Goal: Task Accomplishment & Management: Manage account settings

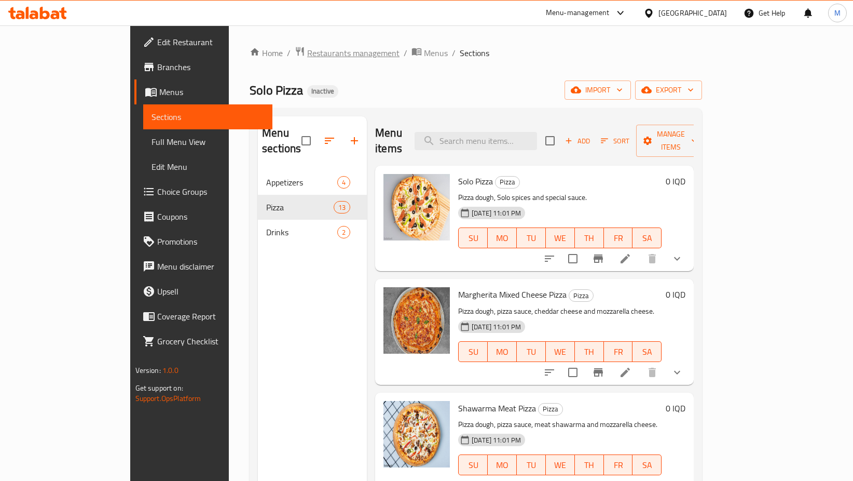
drag, startPoint x: 0, startPoint y: 0, endPoint x: 284, endPoint y: 53, distance: 289.4
click at [307, 53] on span "Restaurants management" at bounding box center [353, 53] width 92 height 12
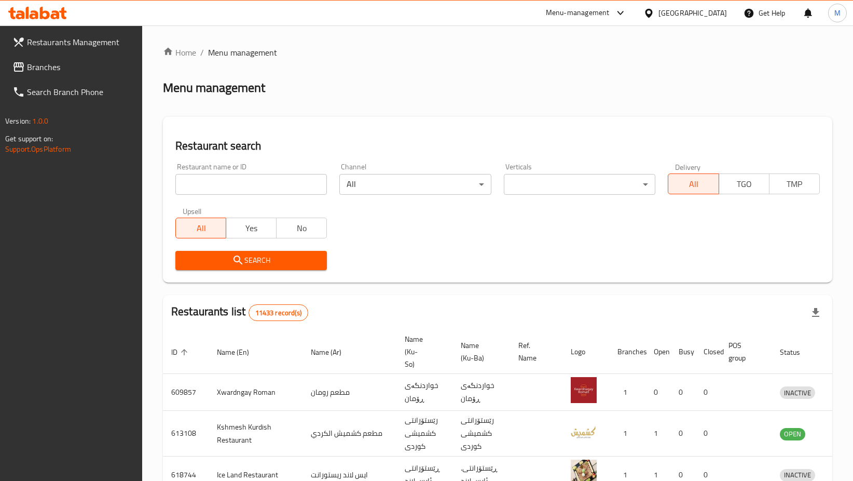
click at [240, 182] on input "search" at bounding box center [251, 184] width 152 height 21
type input "قرفة"
click button "Search" at bounding box center [251, 260] width 152 height 19
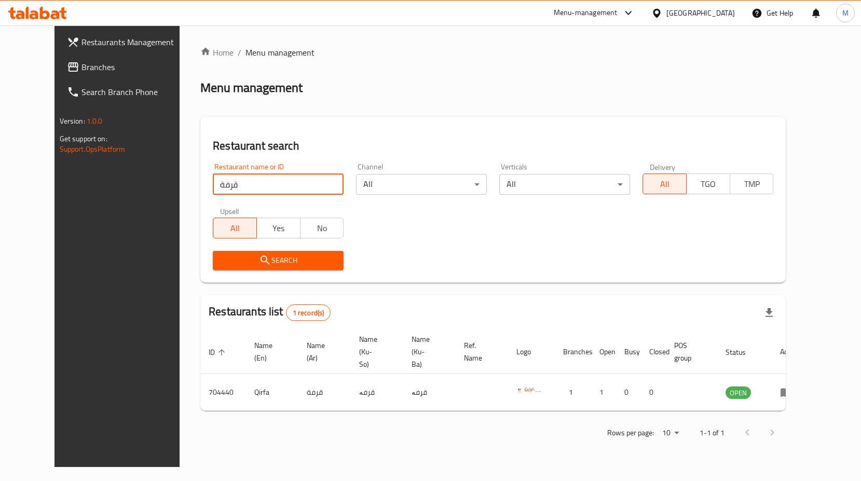
click at [239, 188] on input "قرفة" at bounding box center [278, 184] width 131 height 21
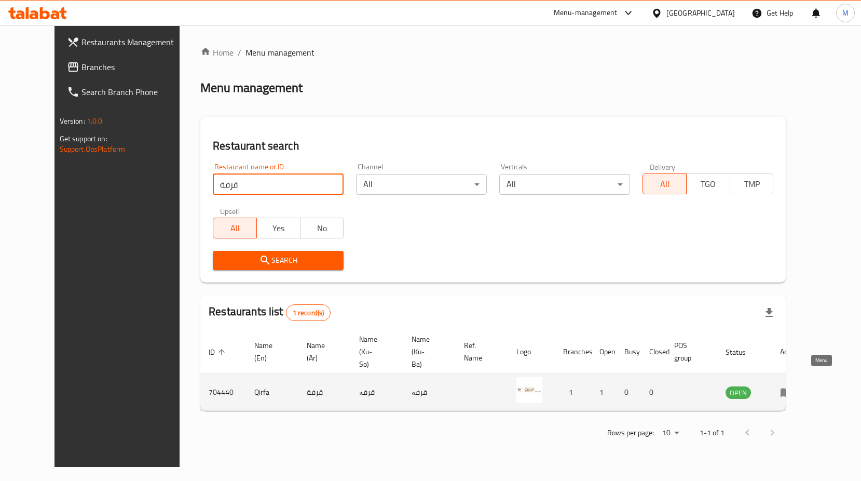
click at [792, 388] on icon "enhanced table" at bounding box center [786, 392] width 11 height 9
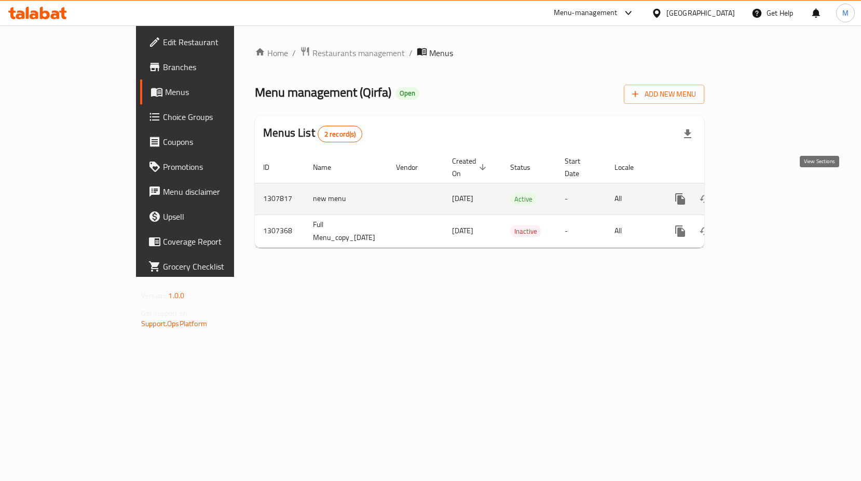
click at [762, 193] on icon "enhanced table" at bounding box center [755, 199] width 12 height 12
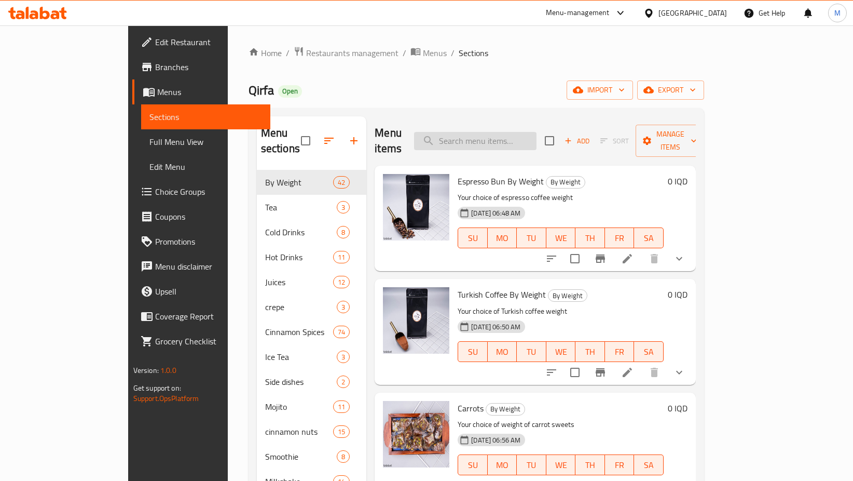
click at [506, 133] on input "search" at bounding box center [475, 141] width 123 height 18
type input "k"
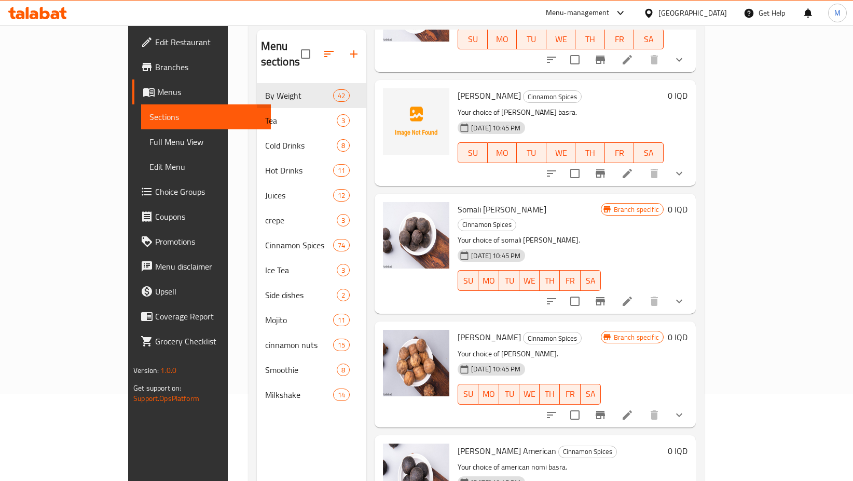
scroll to position [87, 0]
type input "نومي ب"
click at [613, 288] on button "Branch-specific-item" at bounding box center [600, 300] width 25 height 25
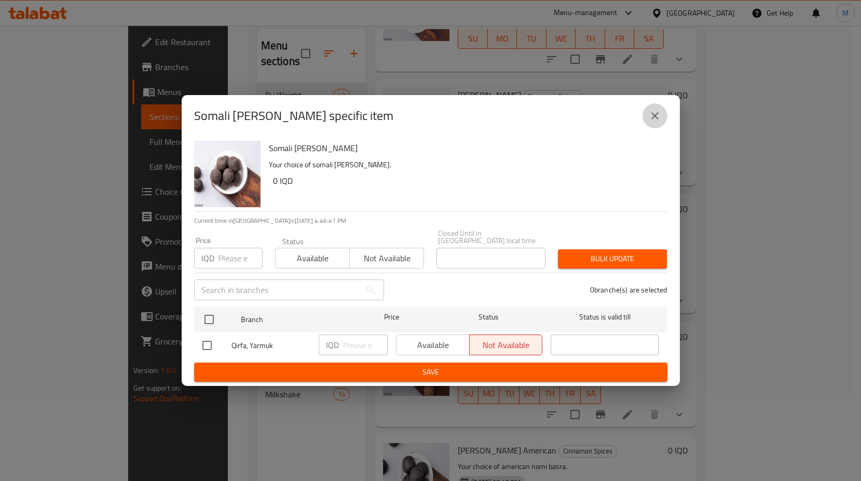
click at [655, 122] on icon "close" at bounding box center [655, 116] width 12 height 12
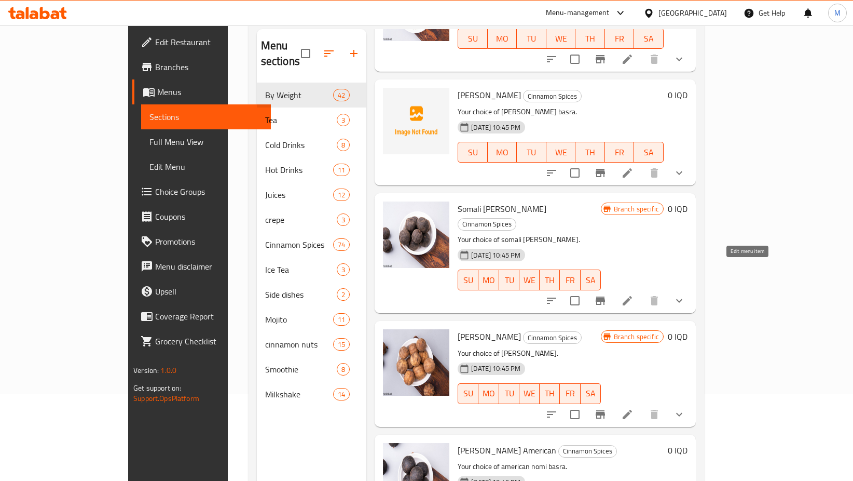
click at [634, 294] on icon at bounding box center [627, 300] width 12 height 12
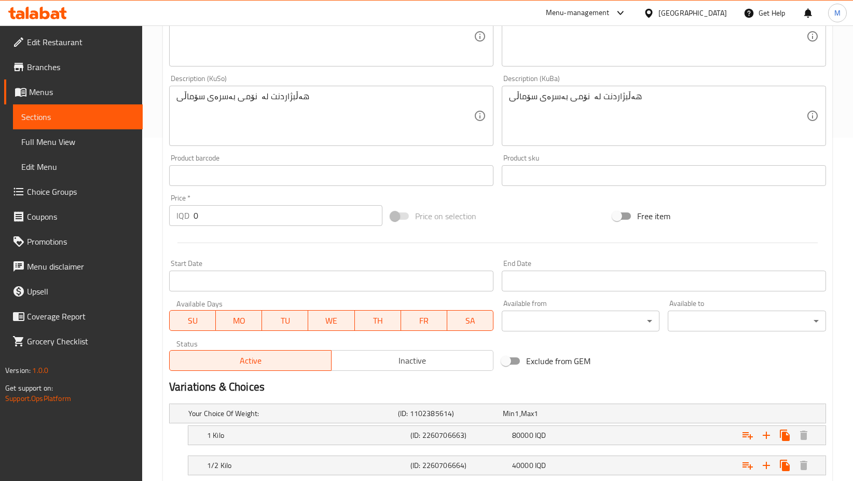
scroll to position [441, 0]
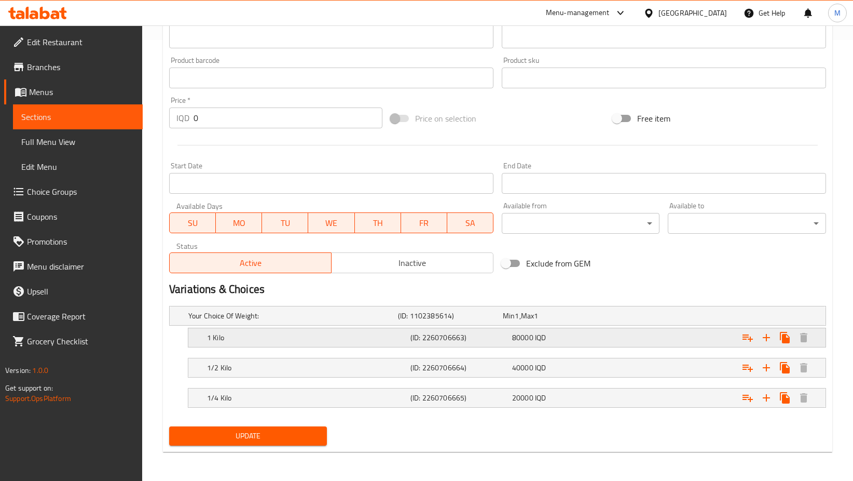
click at [418, 321] on h5 "(ID: 2260706663)" at bounding box center [448, 315] width 101 height 10
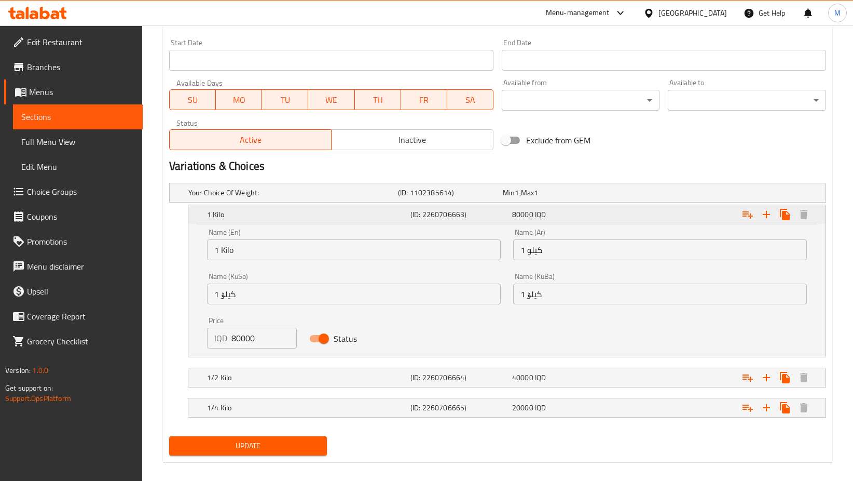
scroll to position [574, 0]
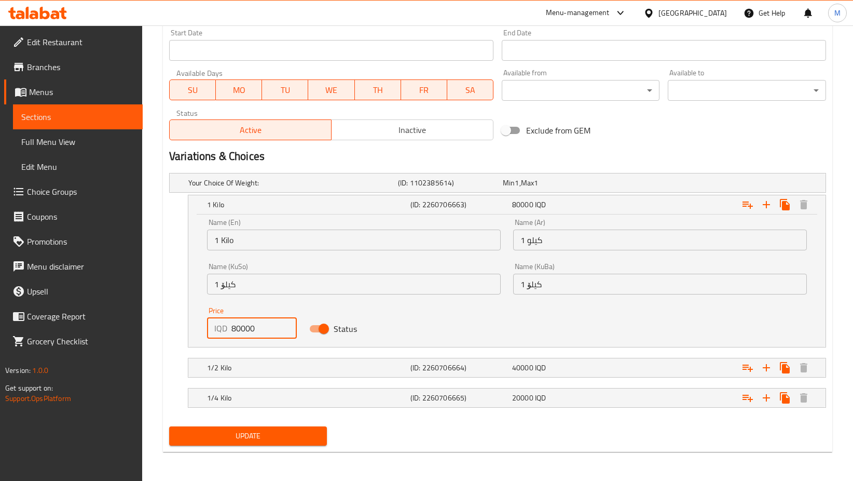
drag, startPoint x: 237, startPoint y: 327, endPoint x: 229, endPoint y: 326, distance: 8.3
click at [229, 326] on div "IQD 80000 Price" at bounding box center [252, 328] width 90 height 21
type input "10000"
click at [515, 189] on span "40000" at bounding box center [509, 182] width 12 height 13
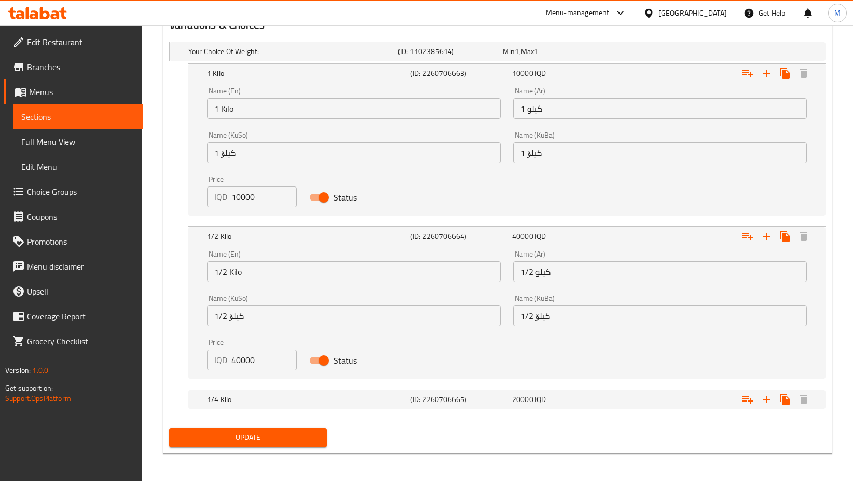
scroll to position [707, 0]
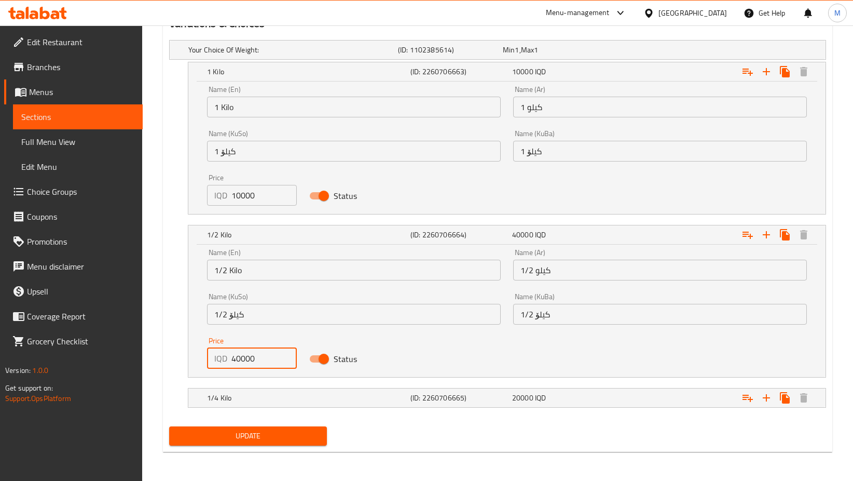
click at [237, 359] on input "40000" at bounding box center [264, 358] width 65 height 21
type input "5000"
click at [533, 55] on div "20000 IQD" at bounding box center [553, 50] width 101 height 10
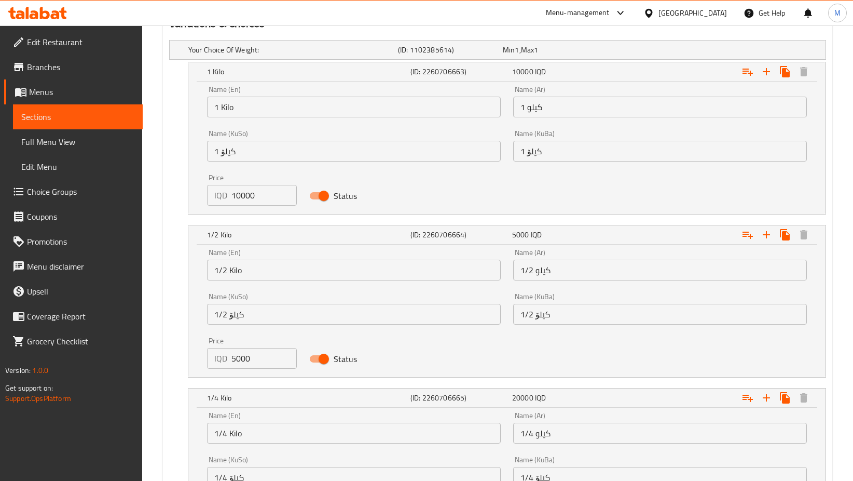
scroll to position [839, 0]
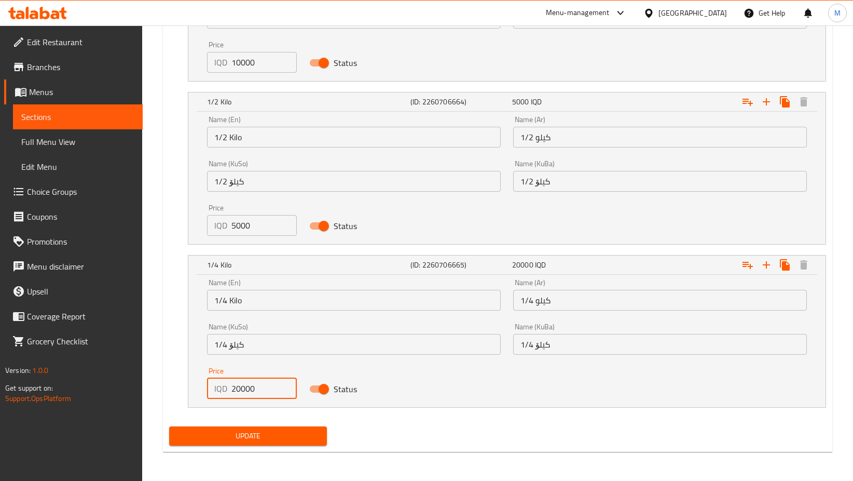
drag, startPoint x: 243, startPoint y: 387, endPoint x: 210, endPoint y: 386, distance: 32.7
click at [210, 386] on div "IQD 20000 Price" at bounding box center [252, 388] width 90 height 21
type input "2500"
click at [284, 435] on span "Update" at bounding box center [248, 435] width 141 height 13
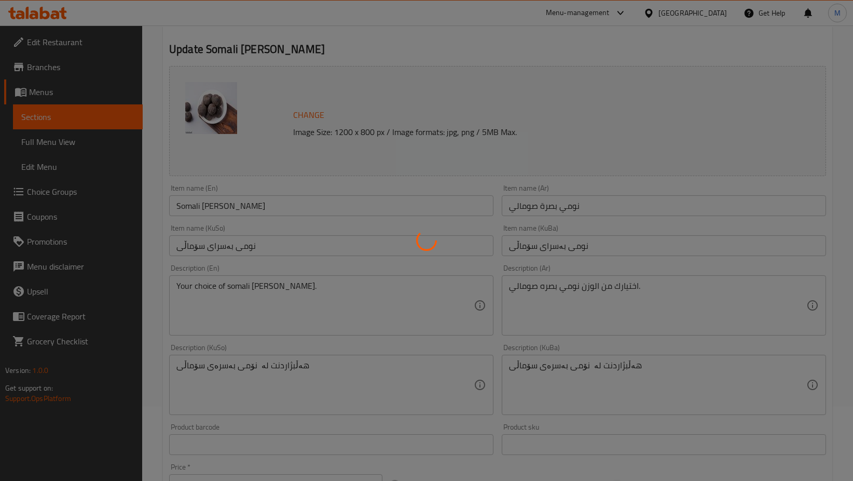
scroll to position [0, 0]
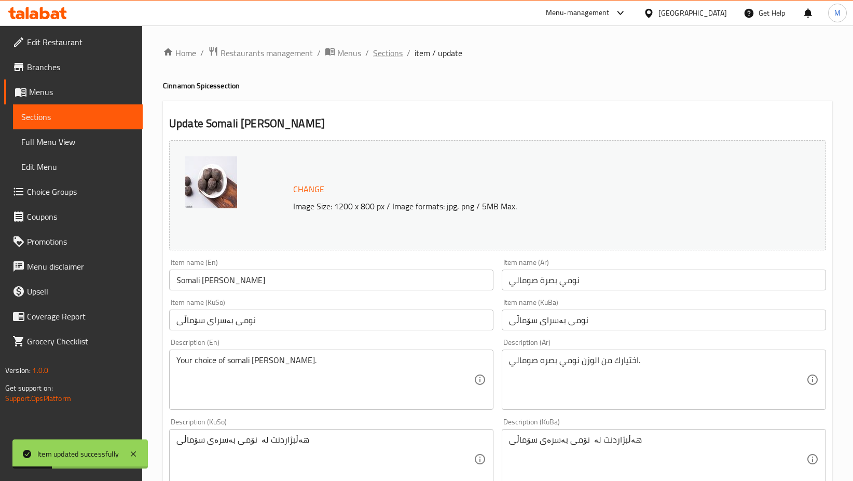
click at [386, 56] on span "Sections" at bounding box center [388, 53] width 30 height 12
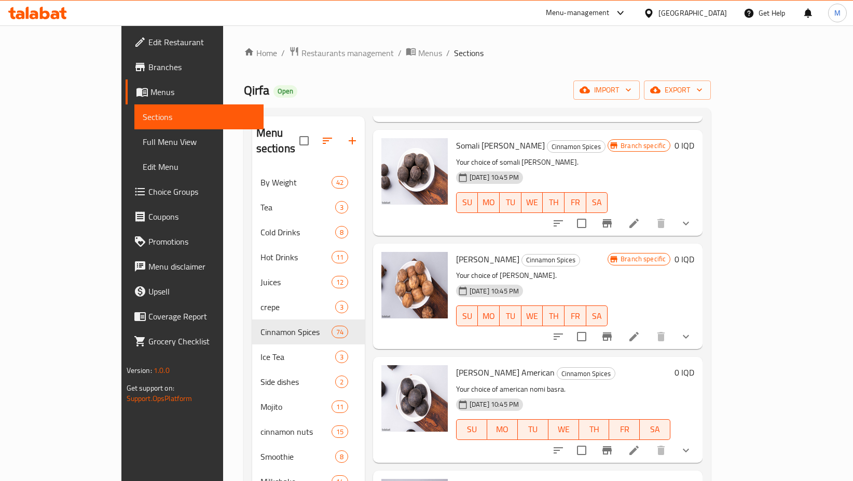
scroll to position [6825, 0]
click at [641, 330] on icon at bounding box center [634, 336] width 12 height 12
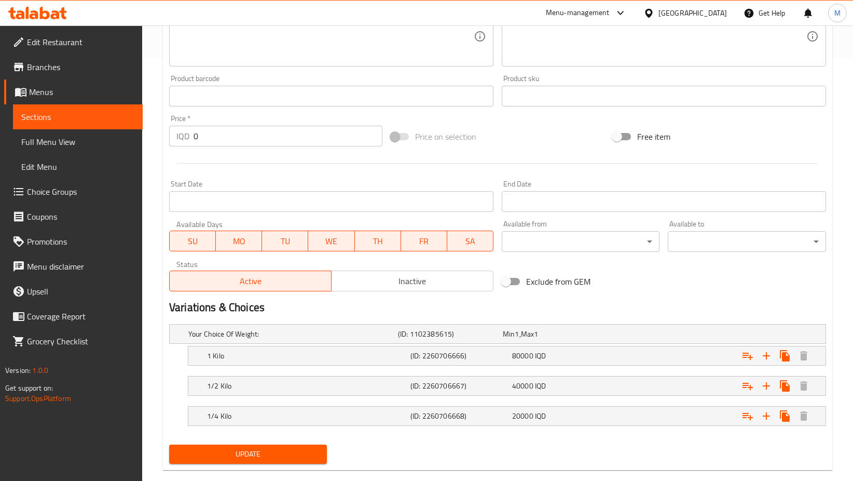
scroll to position [441, 0]
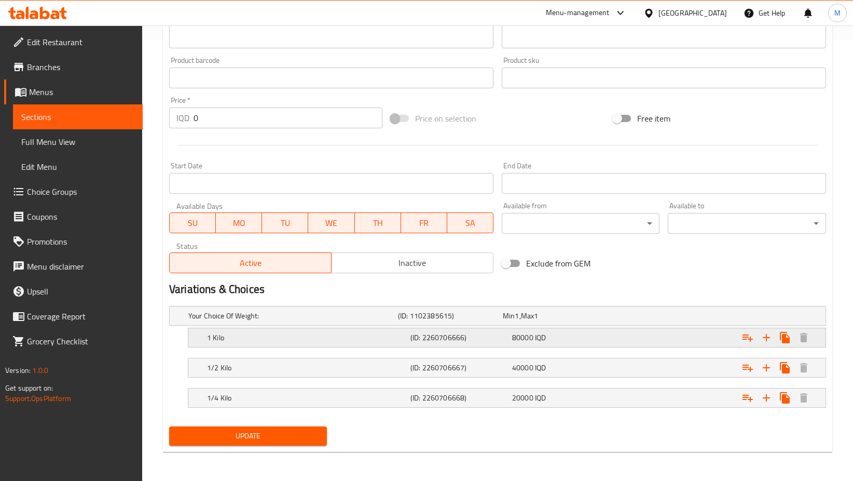
click at [467, 321] on h5 "(ID: 2260706666)" at bounding box center [448, 315] width 101 height 10
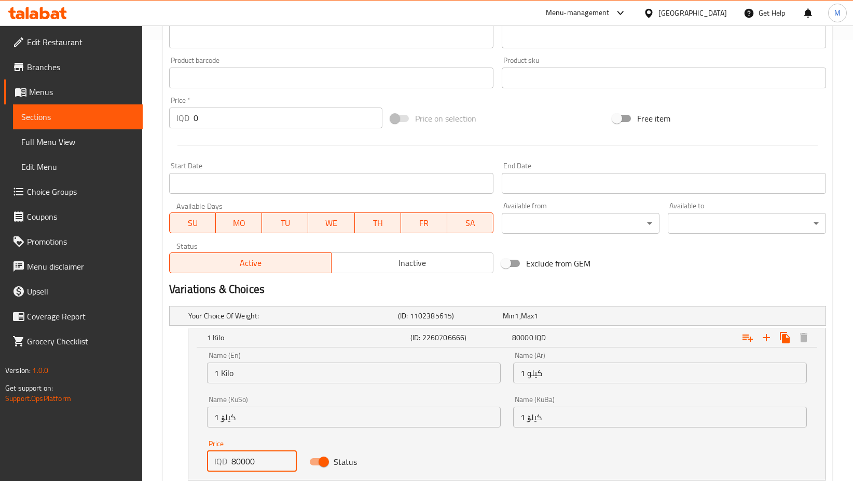
drag, startPoint x: 239, startPoint y: 463, endPoint x: 223, endPoint y: 459, distance: 17.0
click at [223, 459] on div "IQD 80000 Price" at bounding box center [252, 461] width 90 height 21
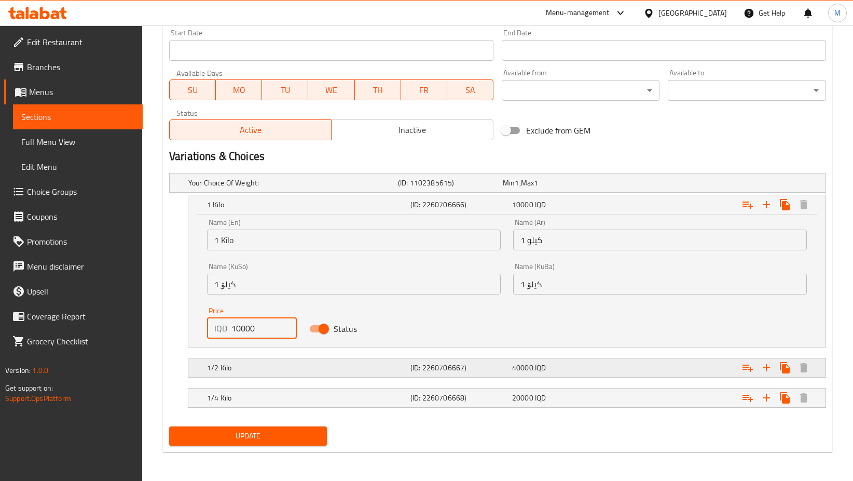
type input "10000"
click at [519, 189] on span "IQD" at bounding box center [517, 182] width 4 height 13
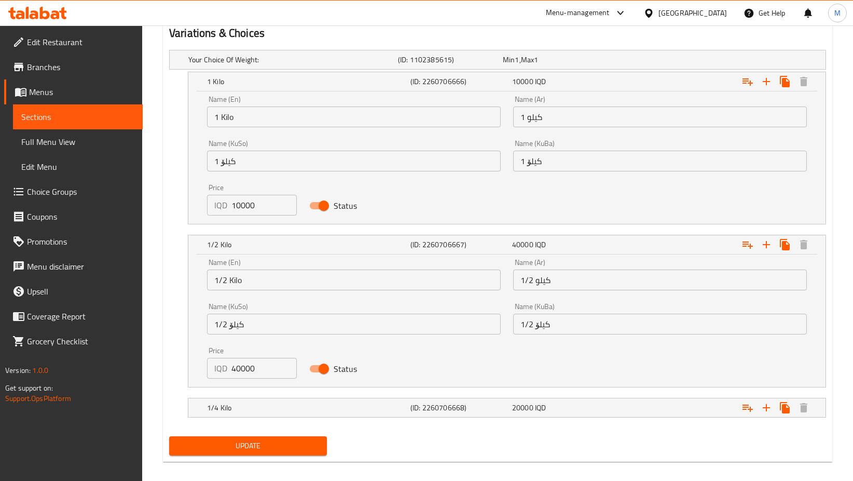
scroll to position [707, 0]
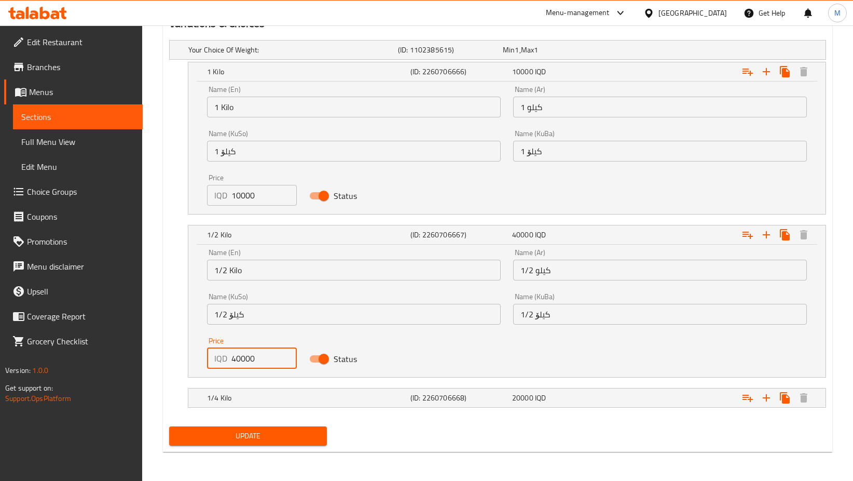
drag, startPoint x: 242, startPoint y: 360, endPoint x: 200, endPoint y: 353, distance: 42.6
click at [200, 353] on div "Name (En) 1/2 Kilo Name (En) Name (Ar) 1/2 كيلو Name (Ar) Name (KuSo) 1/2 کیلۆ …" at bounding box center [507, 311] width 638 height 132
type input "5000"
click at [550, 55] on div "20000 IQD" at bounding box center [553, 50] width 101 height 10
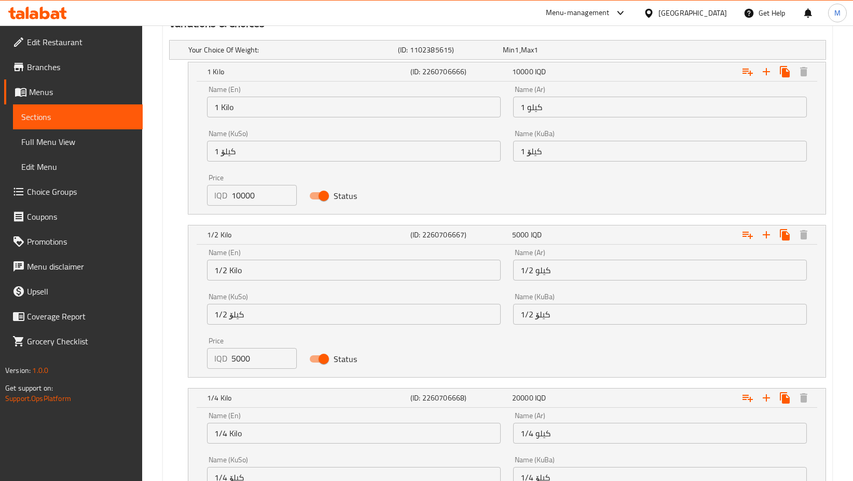
scroll to position [839, 0]
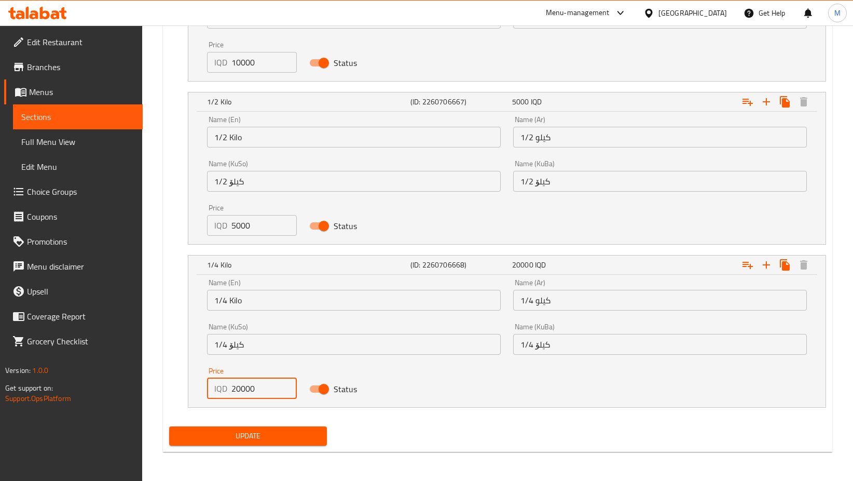
drag, startPoint x: 248, startPoint y: 387, endPoint x: 177, endPoint y: 380, distance: 71.5
click at [177, 380] on div "1/4 Kilo (ID: 2260706668) 20000 IQD Name (En) 1/4 Kilo Name (En) Name (Ar) 1/4 …" at bounding box center [497, 331] width 657 height 153
type input "2500"
click at [259, 430] on span "Update" at bounding box center [248, 435] width 141 height 13
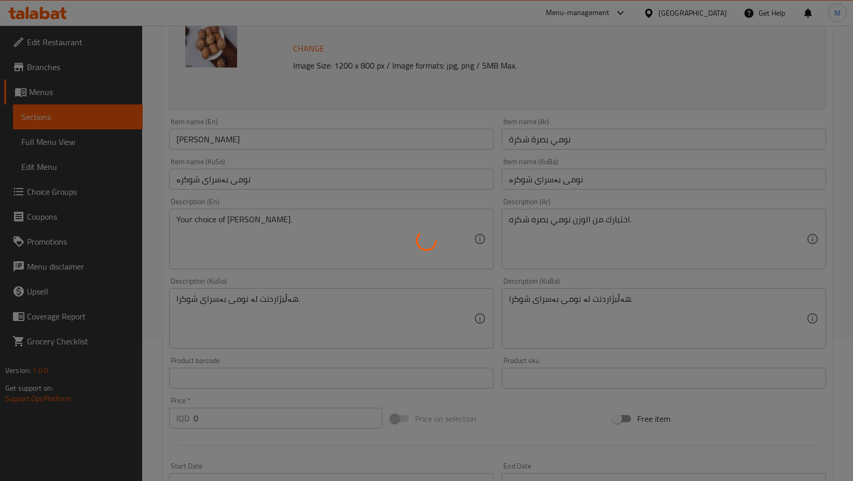
scroll to position [0, 0]
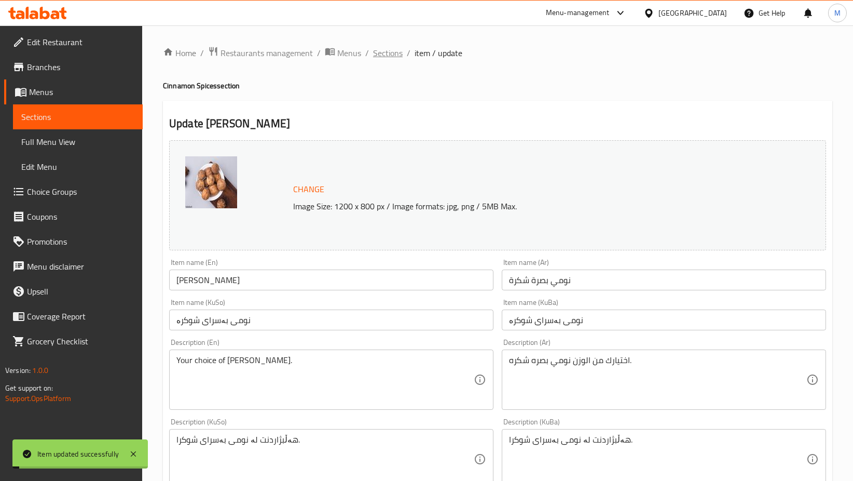
click at [389, 52] on span "Sections" at bounding box center [388, 53] width 30 height 12
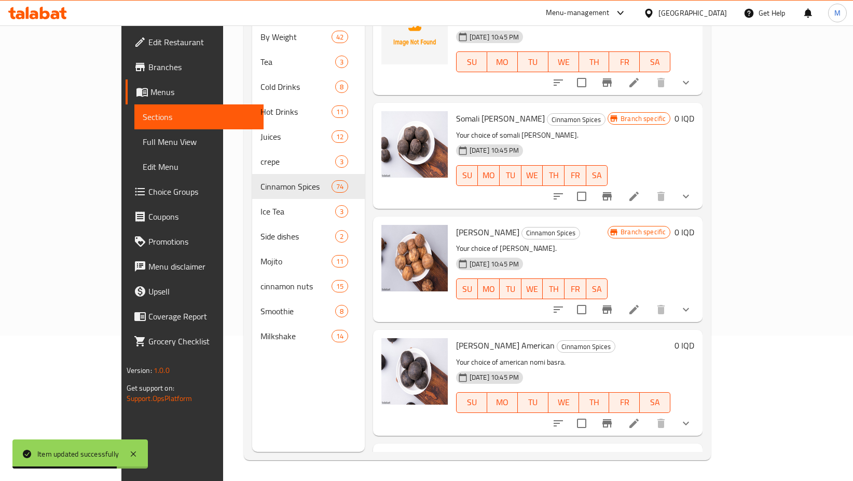
scroll to position [6702, 0]
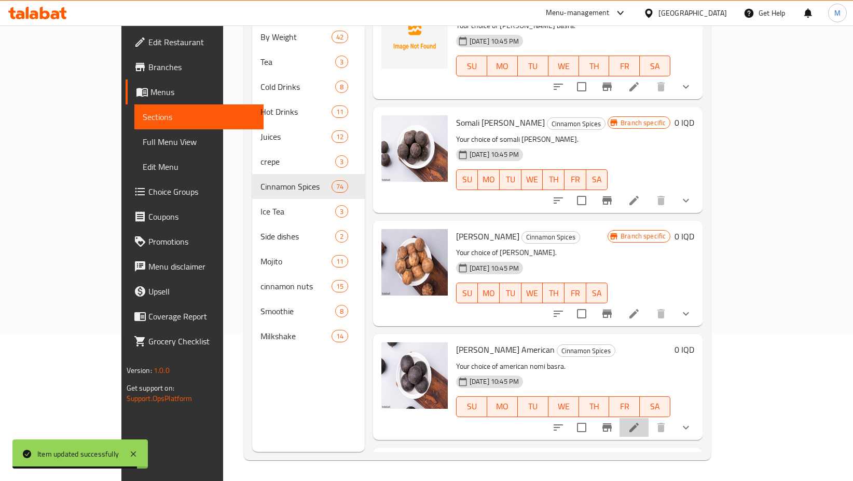
click at [649, 418] on li at bounding box center [634, 427] width 29 height 19
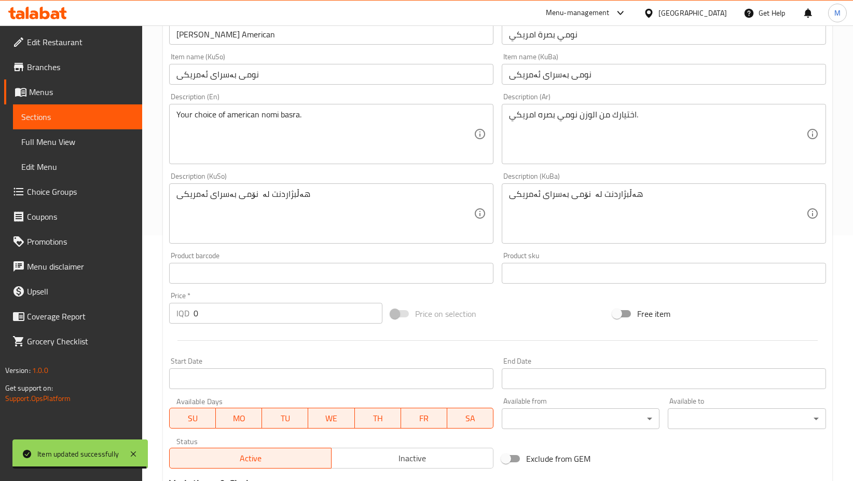
scroll to position [441, 0]
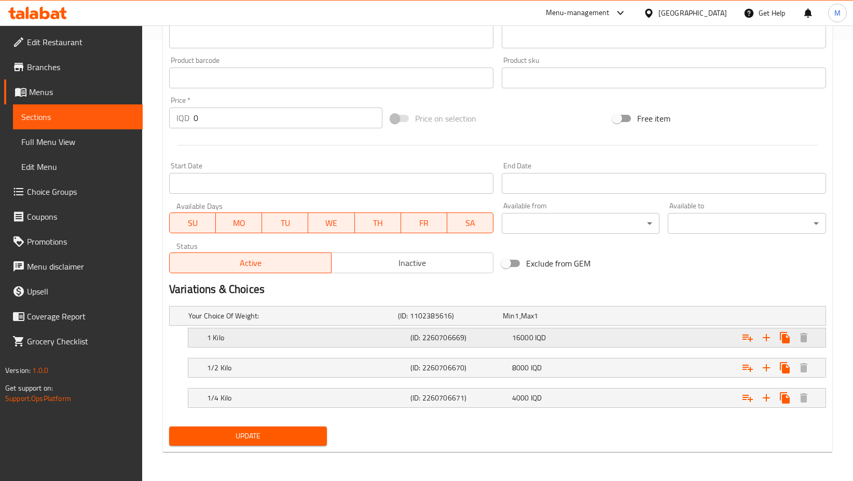
click at [501, 323] on div "(ID: 2260706669)" at bounding box center [448, 315] width 105 height 15
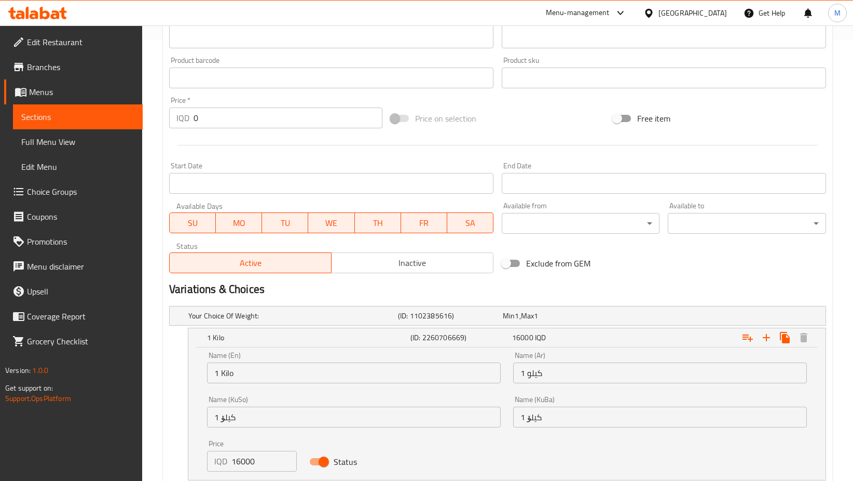
scroll to position [574, 0]
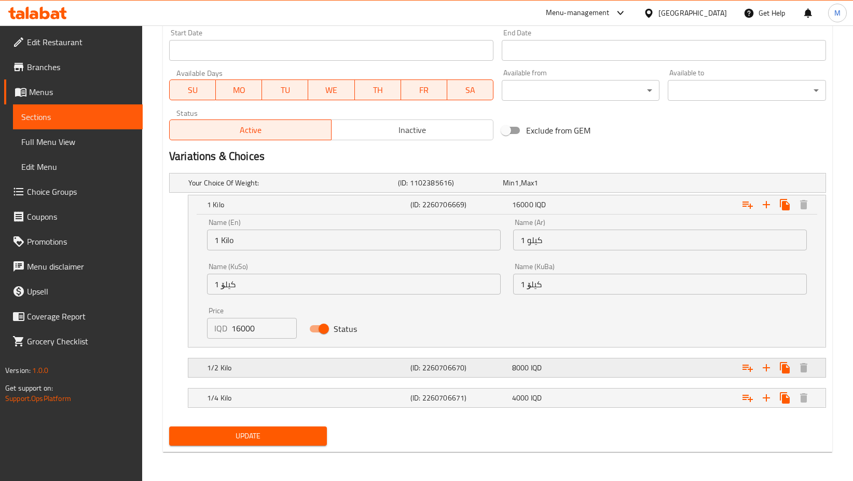
click at [515, 189] on span "8000" at bounding box center [509, 182] width 12 height 13
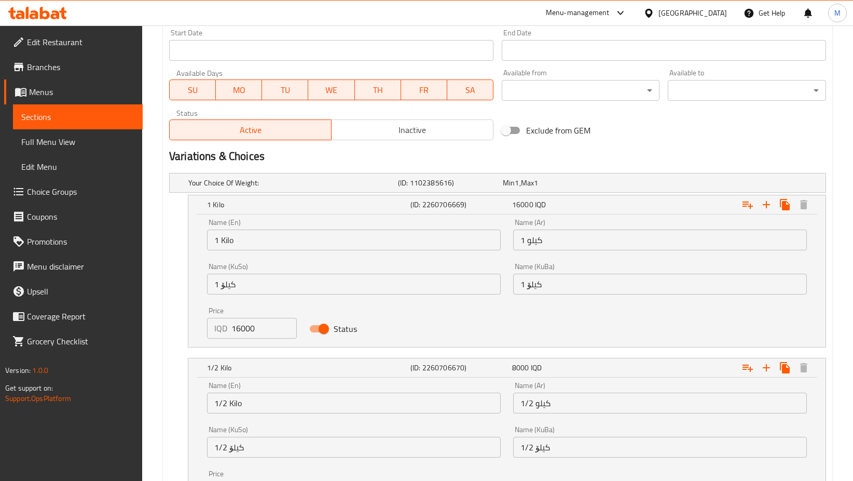
scroll to position [707, 0]
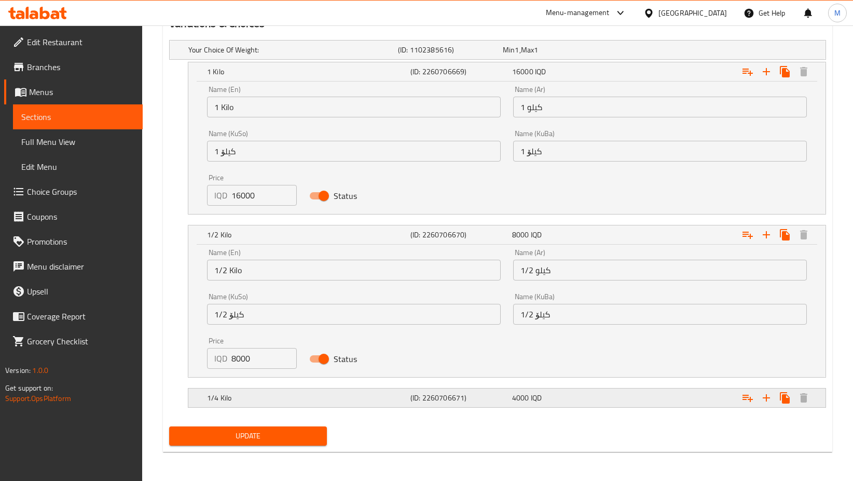
click at [519, 57] on span "IQD" at bounding box center [517, 49] width 4 height 13
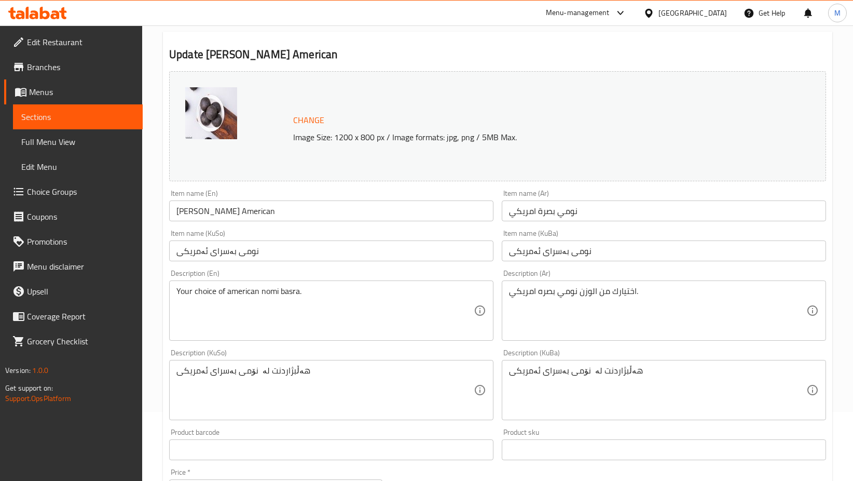
scroll to position [0, 0]
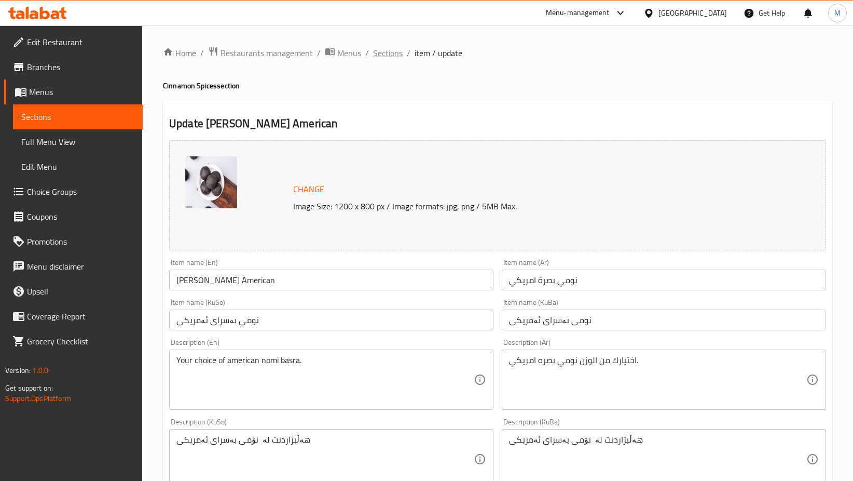
click at [386, 54] on span "Sections" at bounding box center [388, 53] width 30 height 12
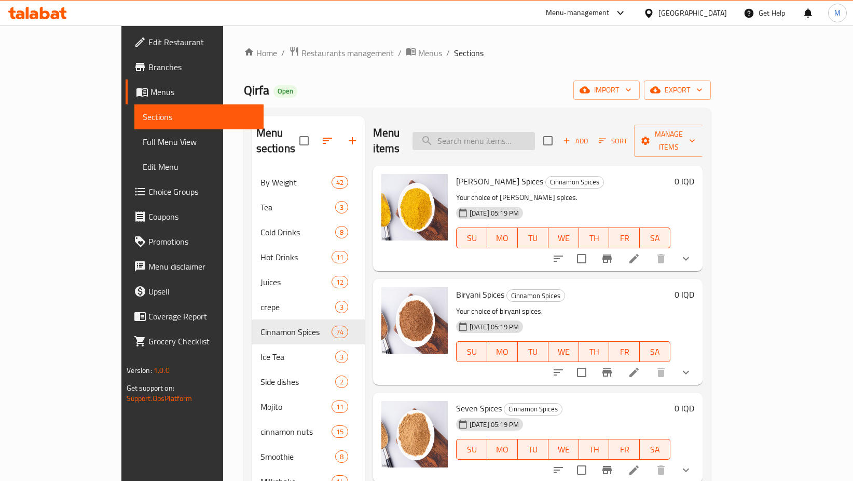
click at [504, 138] on input "search" at bounding box center [474, 141] width 123 height 18
type input "f"
type input "لوز"
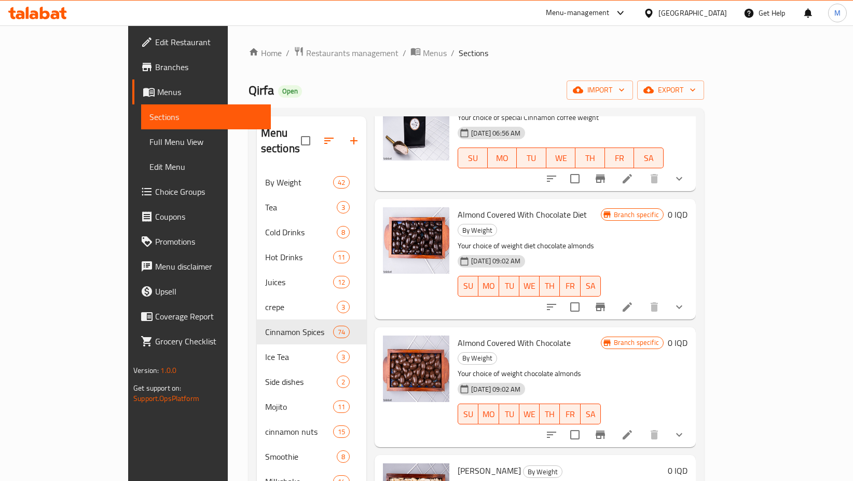
scroll to position [320, 0]
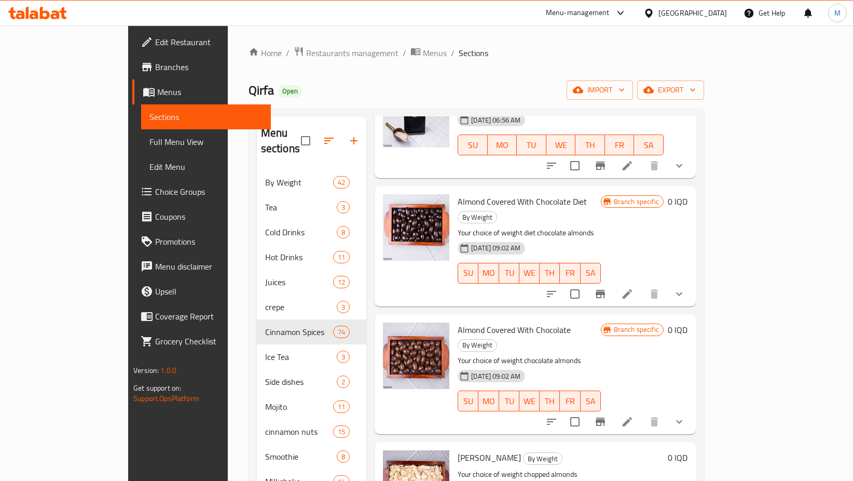
click at [634, 288] on icon at bounding box center [627, 294] width 12 height 12
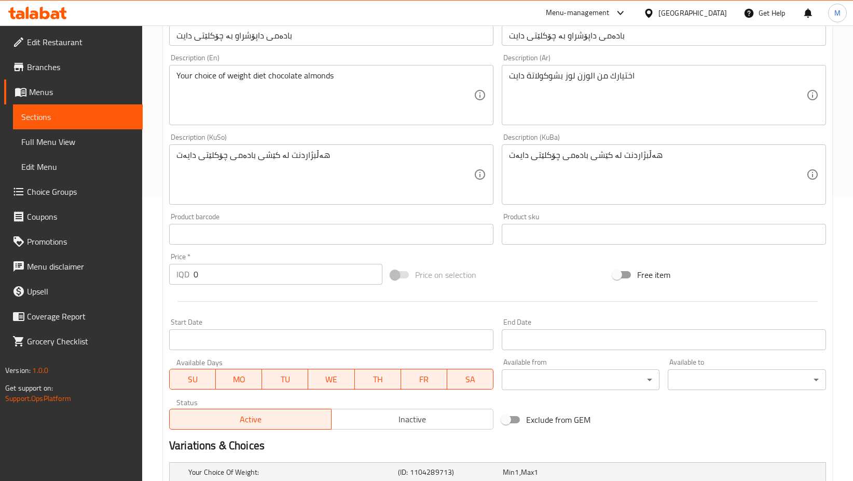
scroll to position [441, 0]
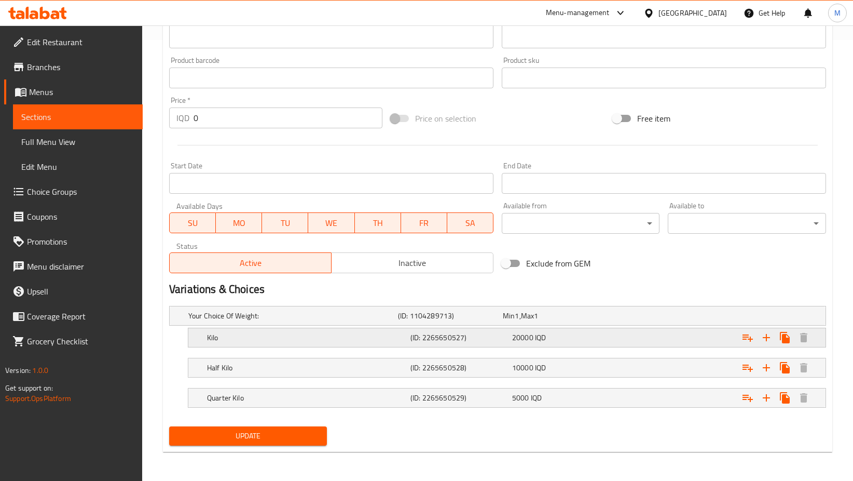
click at [519, 322] on span "IQD" at bounding box center [517, 315] width 4 height 13
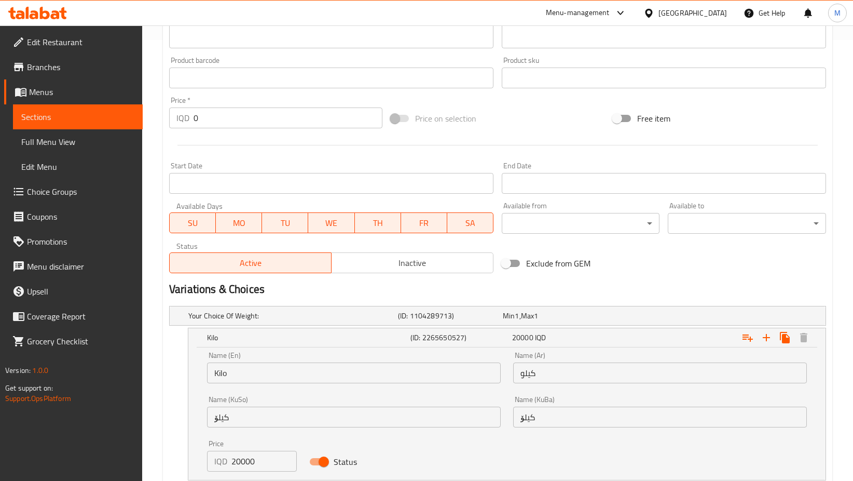
scroll to position [574, 0]
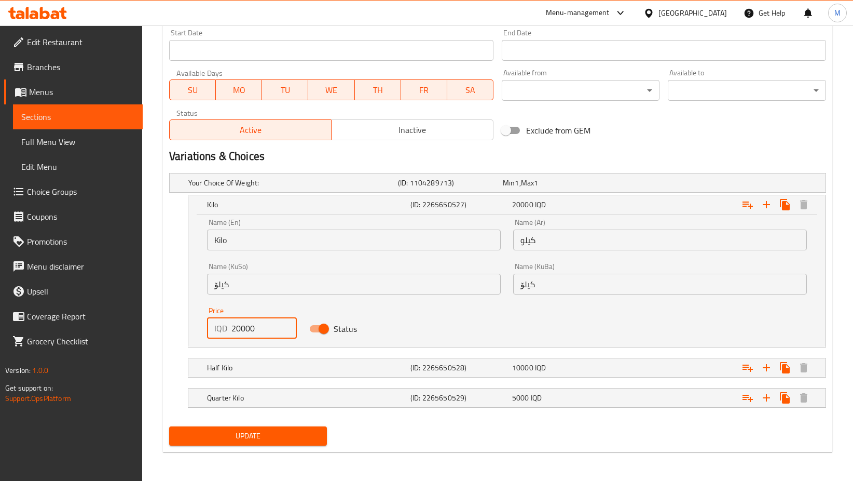
drag, startPoint x: 239, startPoint y: 327, endPoint x: 213, endPoint y: 320, distance: 26.7
click at [213, 320] on div "IQD 20000 Price" at bounding box center [252, 328] width 90 height 21
type input "36000"
click at [515, 189] on span "10000" at bounding box center [509, 182] width 12 height 13
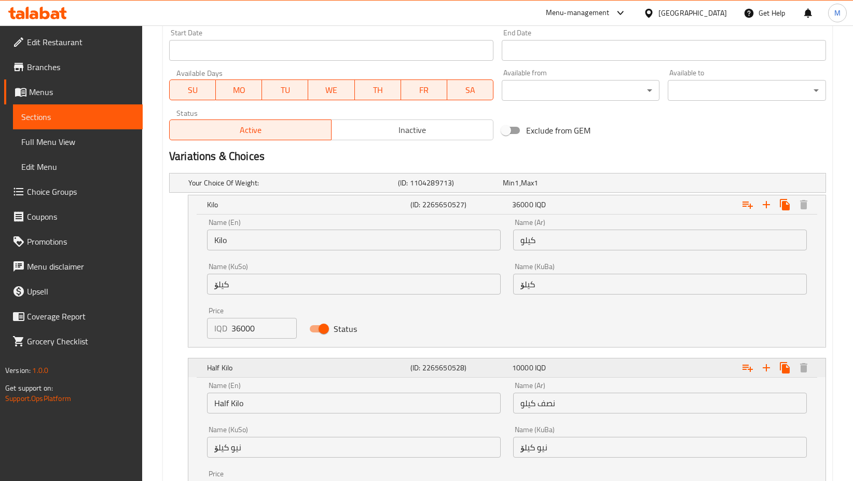
scroll to position [707, 0]
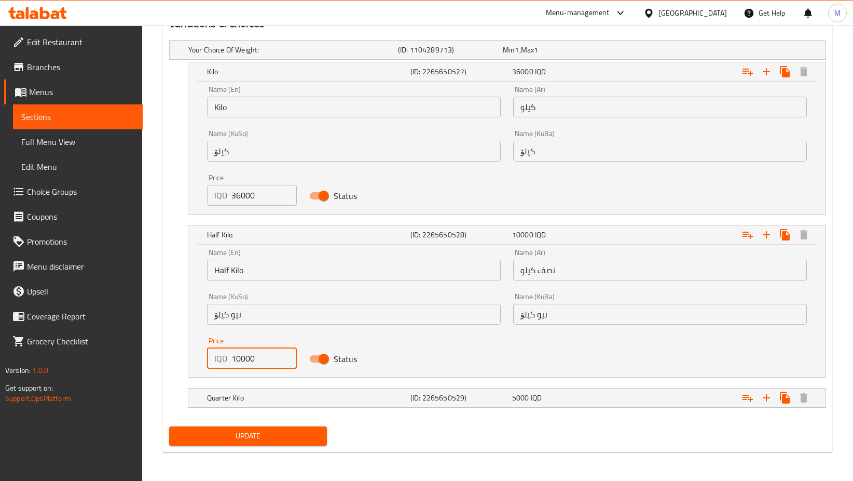
click at [241, 359] on input "10000" at bounding box center [264, 358] width 65 height 21
type input "18000"
click at [502, 61] on div "Quarter Kilo (ID: 2265650529) 5000 IQD" at bounding box center [500, 49] width 629 height 23
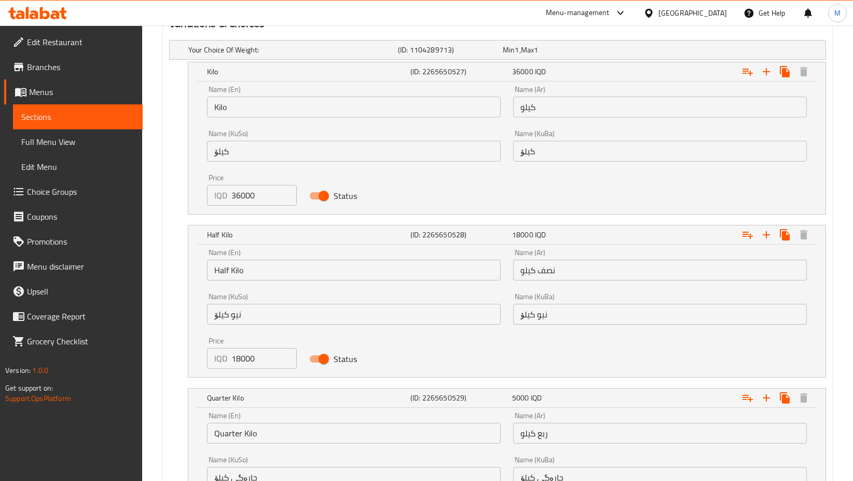
scroll to position [839, 0]
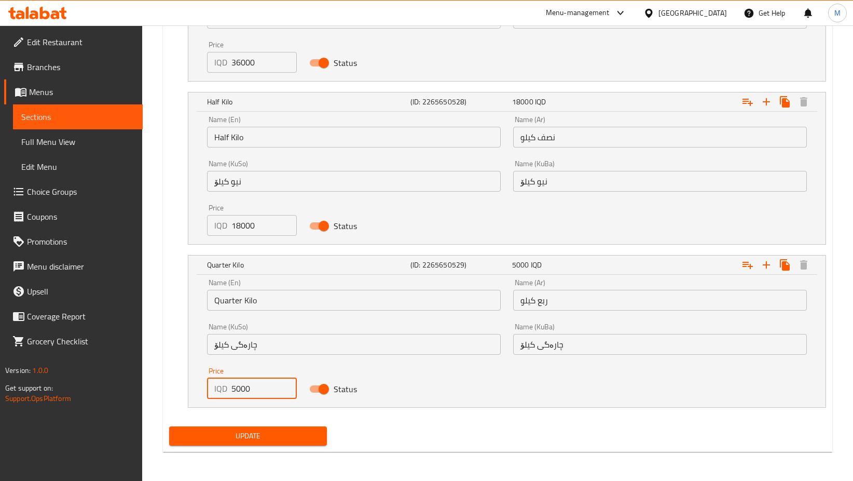
drag, startPoint x: 237, startPoint y: 388, endPoint x: 211, endPoint y: 383, distance: 27.1
click at [211, 383] on div "IQD 5000 Price" at bounding box center [252, 388] width 90 height 21
type input "9000"
click at [253, 433] on span "Update" at bounding box center [248, 435] width 141 height 13
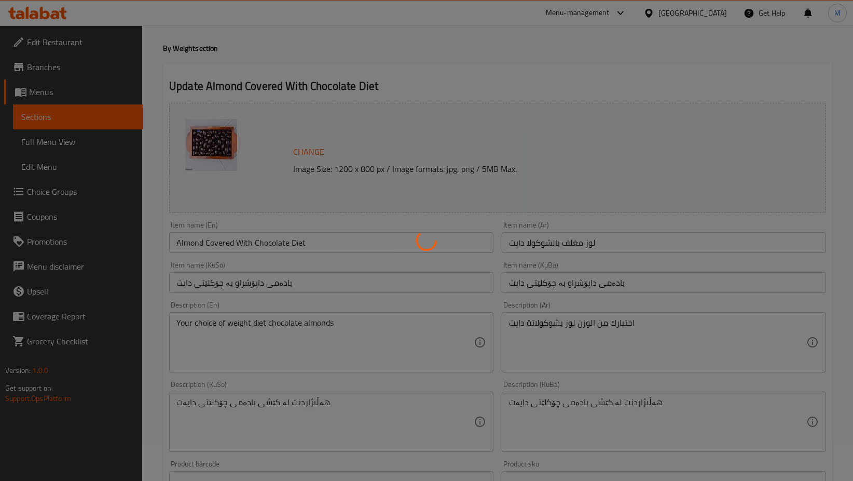
scroll to position [0, 0]
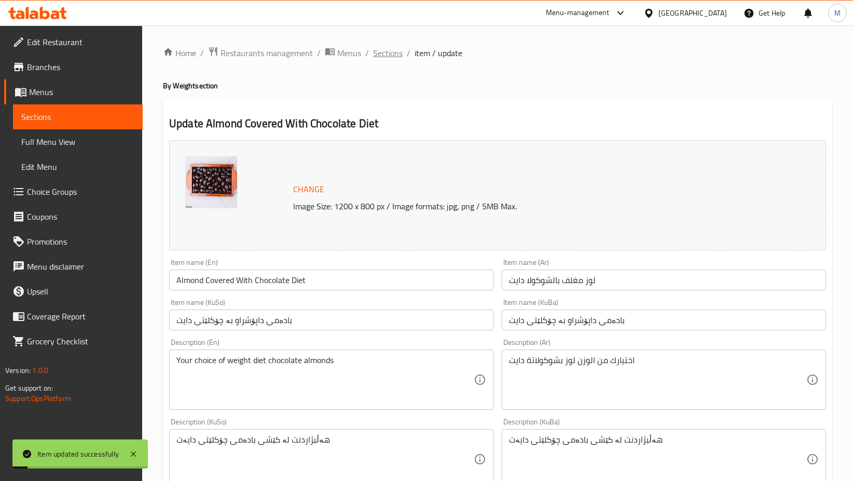
click at [396, 51] on span "Sections" at bounding box center [388, 53] width 30 height 12
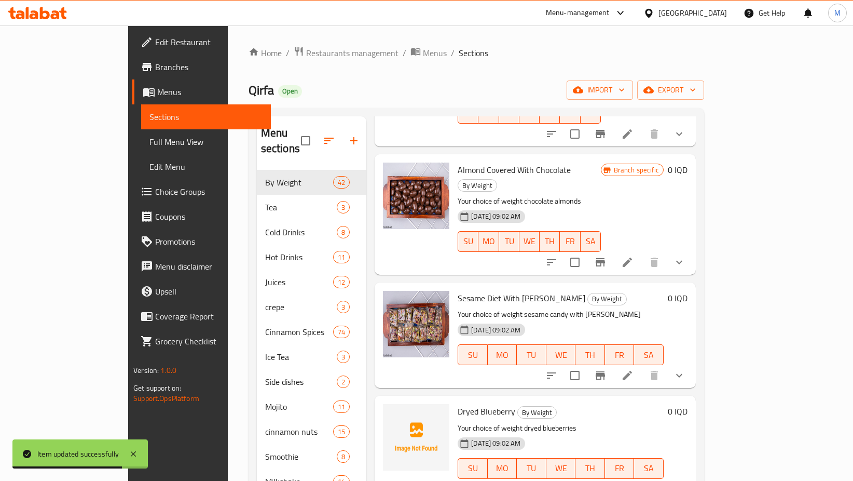
scroll to position [3014, 0]
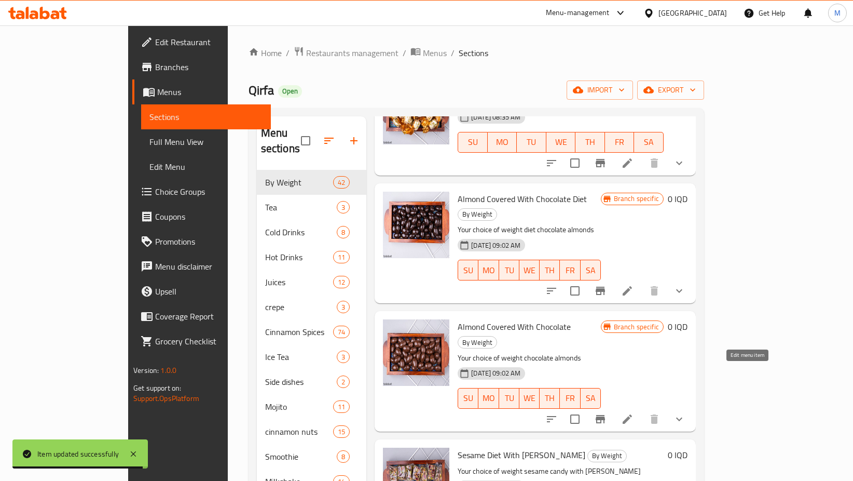
click at [634, 413] on icon at bounding box center [627, 419] width 12 height 12
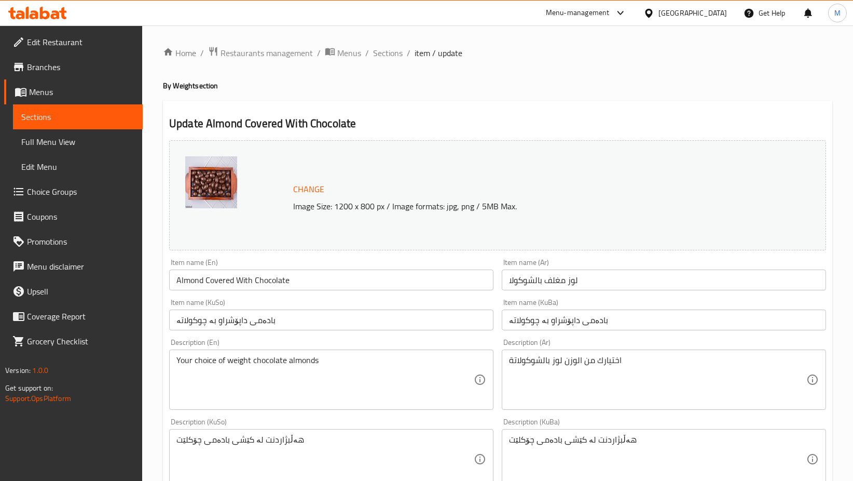
scroll to position [441, 0]
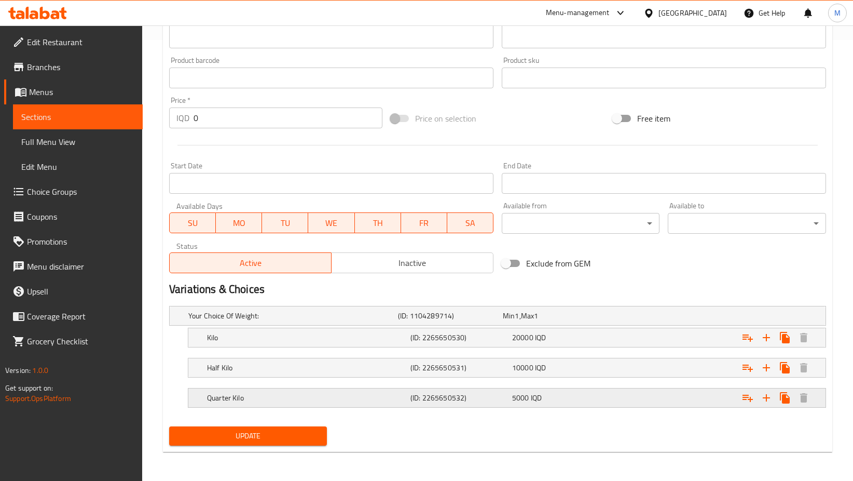
click at [519, 322] on span "IQD" at bounding box center [517, 315] width 4 height 13
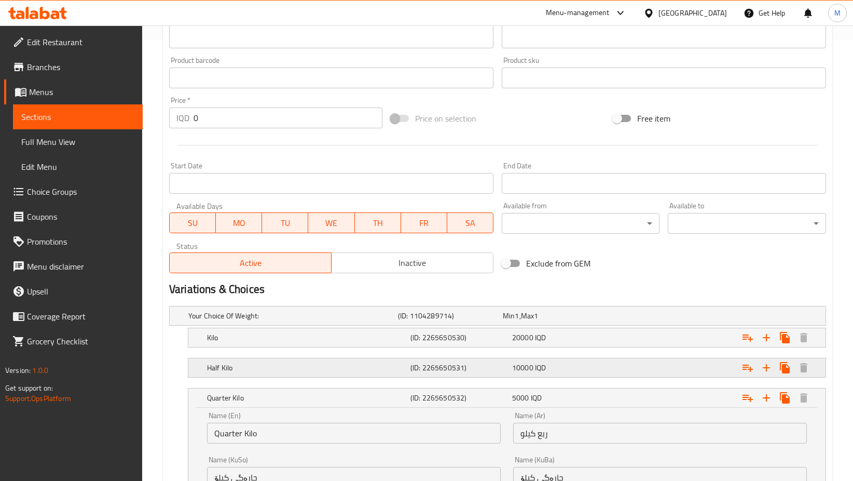
click at [566, 321] on div "10000 IQD" at bounding box center [553, 315] width 101 height 10
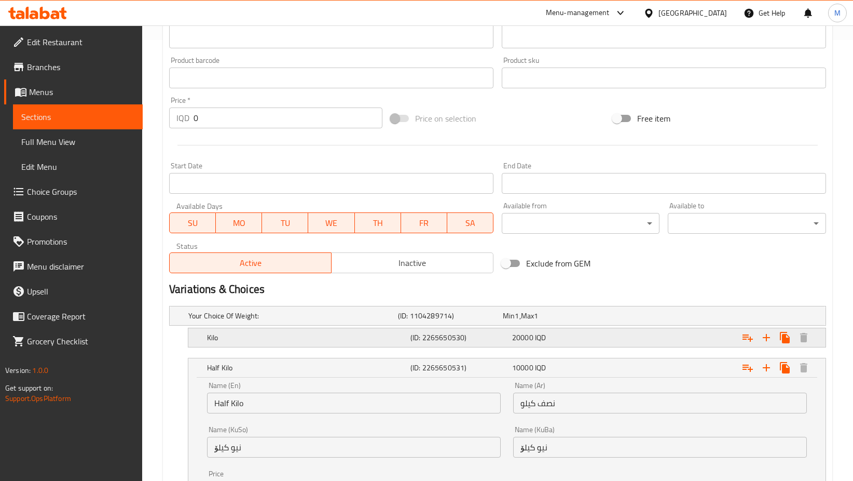
click at [519, 322] on span "IQD" at bounding box center [517, 315] width 4 height 13
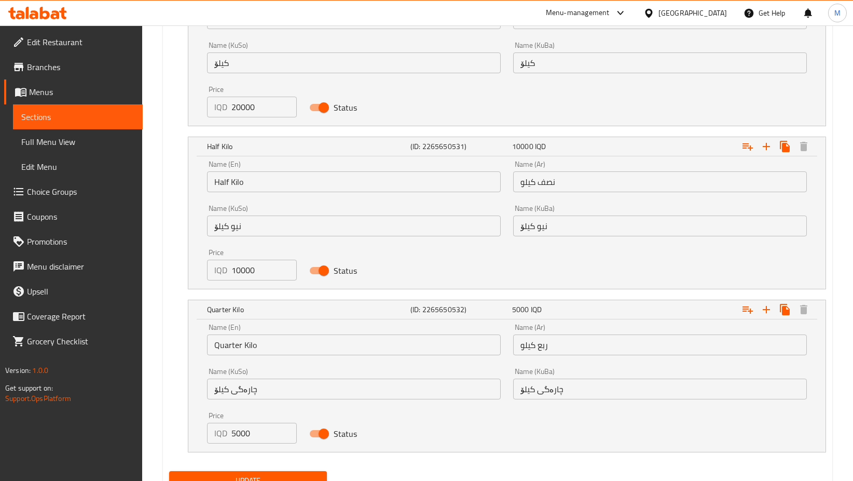
scroll to position [839, 0]
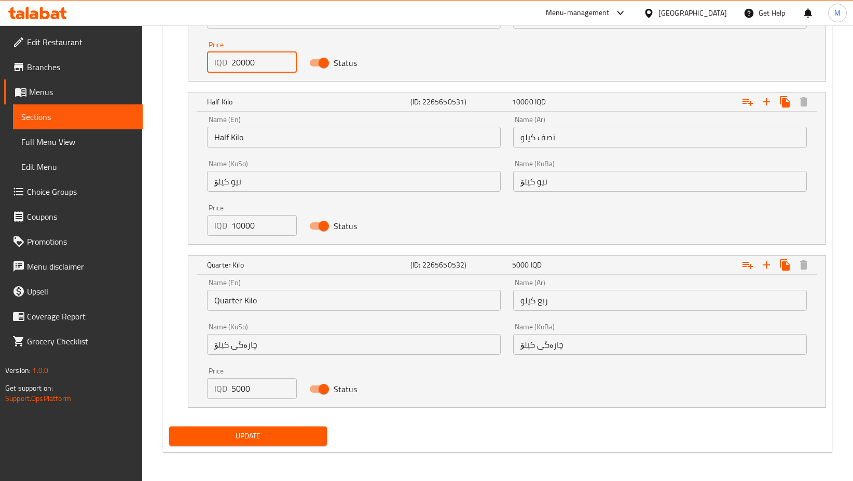
drag, startPoint x: 240, startPoint y: 63, endPoint x: 215, endPoint y: 58, distance: 25.6
click at [215, 58] on div "IQD 20000 Price" at bounding box center [252, 62] width 90 height 21
type input "36000"
drag, startPoint x: 240, startPoint y: 223, endPoint x: 212, endPoint y: 218, distance: 29.0
click at [212, 219] on div "IQD 10000 Price" at bounding box center [252, 225] width 90 height 21
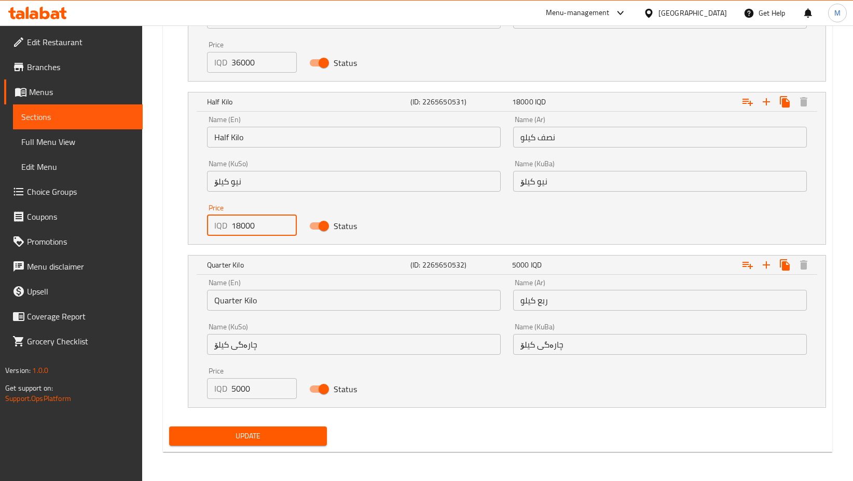
type input "18000"
drag, startPoint x: 234, startPoint y: 390, endPoint x: 208, endPoint y: 378, distance: 29.0
click at [208, 378] on div "IQD 5000 Price" at bounding box center [252, 388] width 90 height 21
type input "9000"
click at [265, 431] on span "Update" at bounding box center [248, 435] width 141 height 13
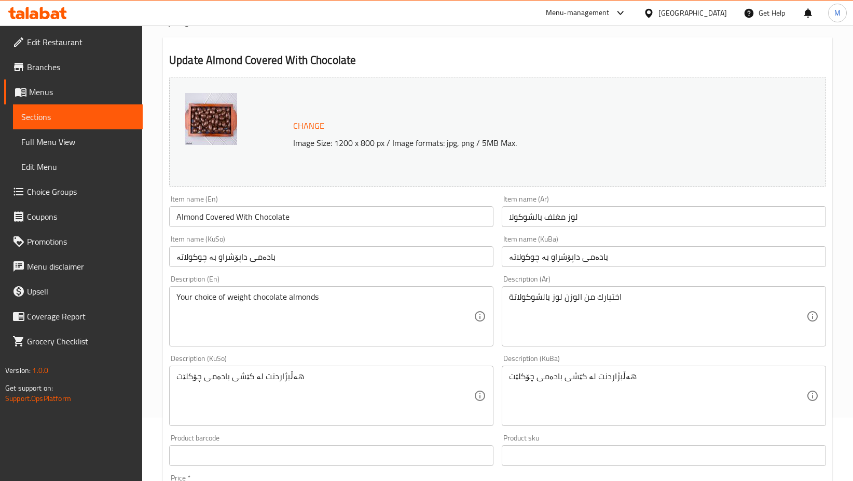
scroll to position [0, 0]
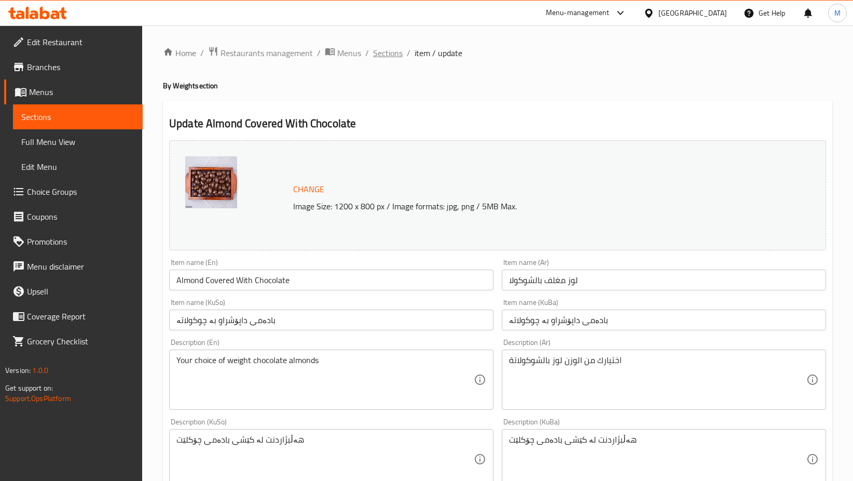
click at [382, 56] on span "Sections" at bounding box center [388, 53] width 30 height 12
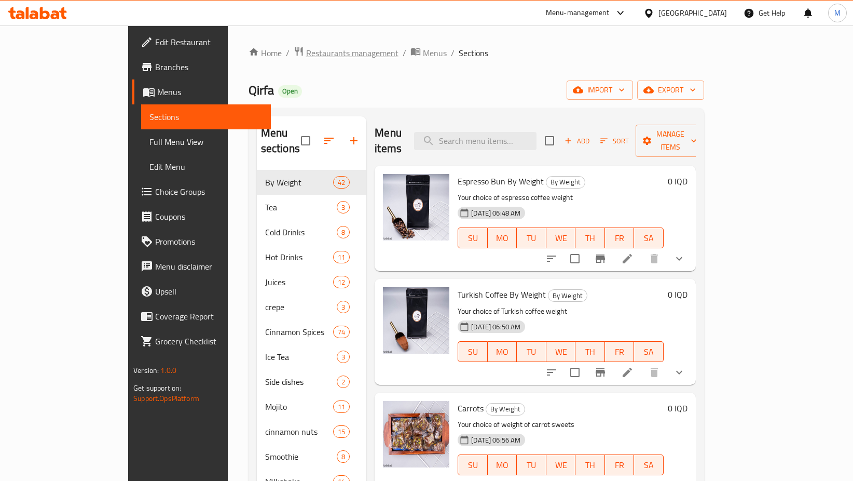
click at [306, 49] on span "Restaurants management" at bounding box center [352, 53] width 92 height 12
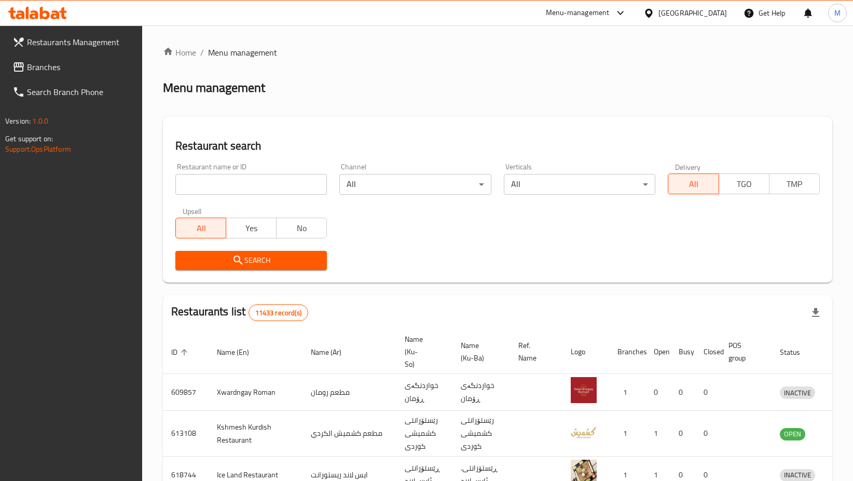
click at [232, 177] on input "search" at bounding box center [251, 184] width 152 height 21
type input "’"
type input "moodi cafe"
click button "Search" at bounding box center [251, 260] width 152 height 19
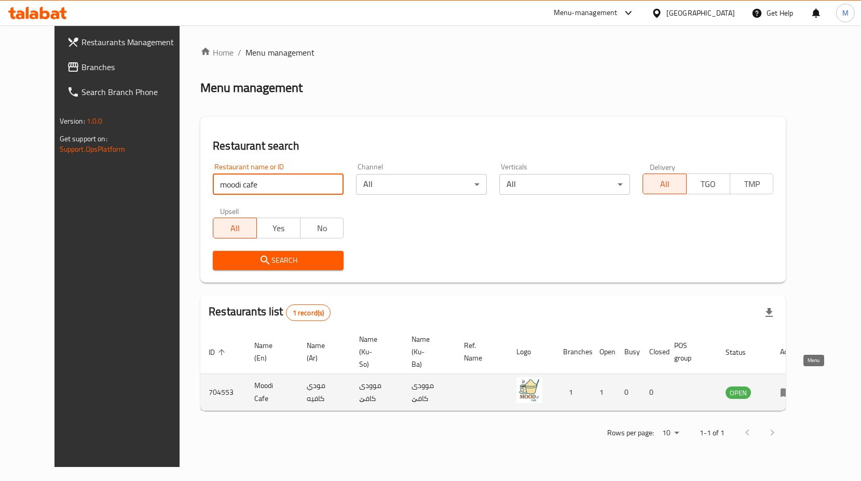
click at [793, 386] on icon "enhanced table" at bounding box center [786, 392] width 12 height 12
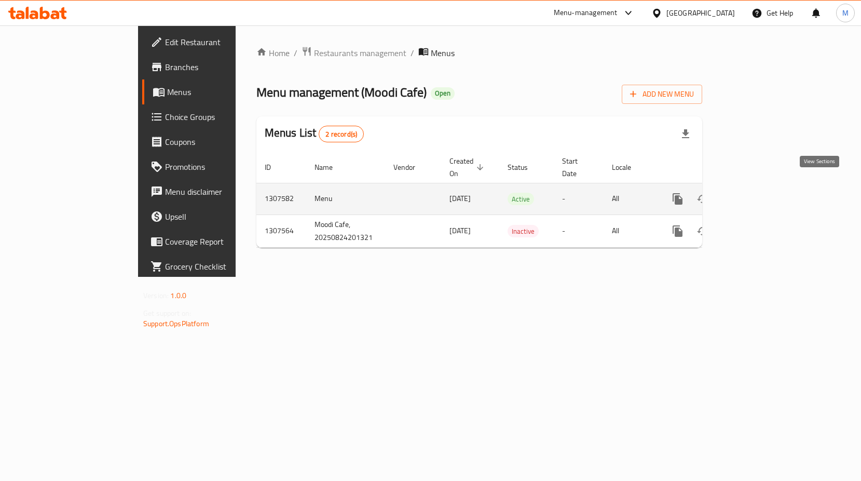
click at [765, 186] on link "enhanced table" at bounding box center [752, 198] width 25 height 25
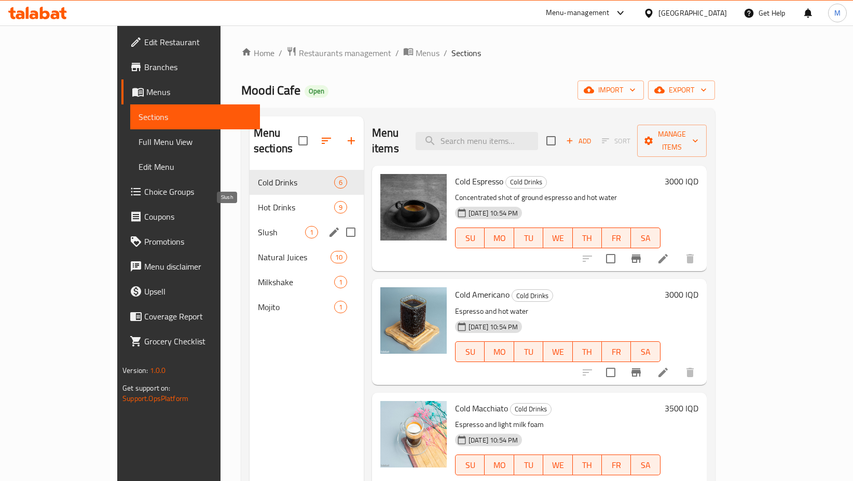
click at [258, 226] on span "Slush" at bounding box center [281, 232] width 47 height 12
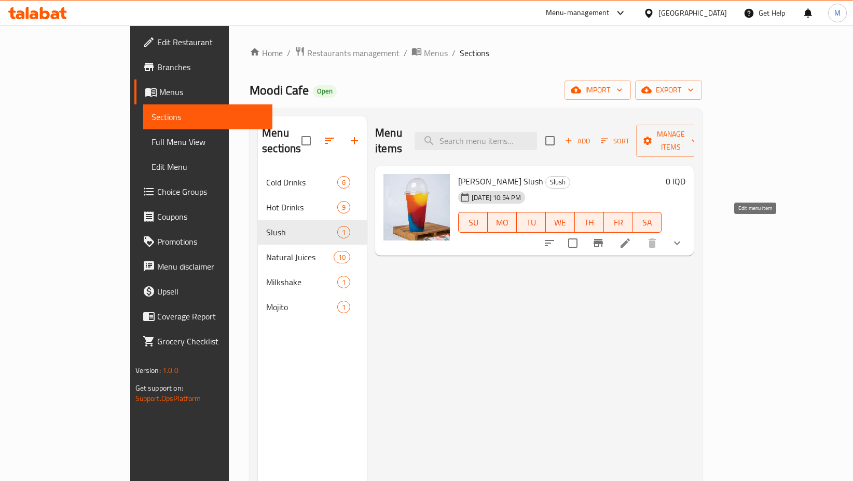
click at [632, 237] on icon at bounding box center [625, 243] width 12 height 12
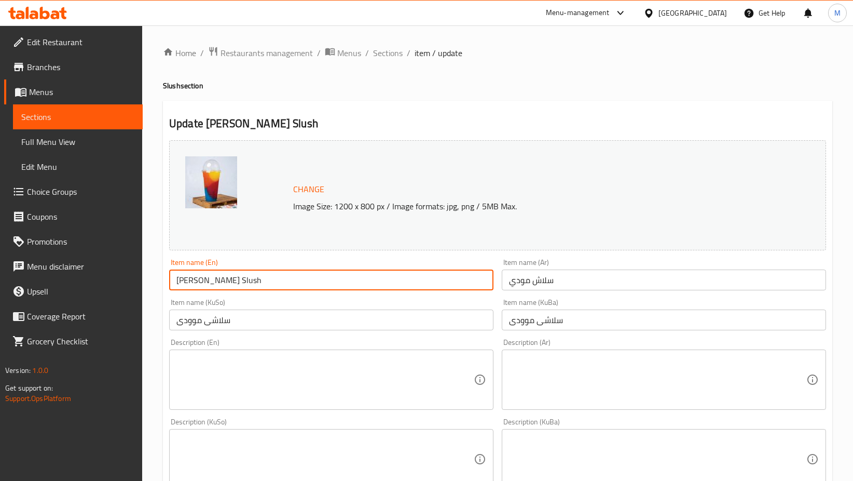
click at [249, 288] on input "[PERSON_NAME] Slush" at bounding box center [331, 279] width 324 height 21
click at [173, 278] on input "[PERSON_NAME] Slush" at bounding box center [331, 279] width 324 height 21
type input "Natural Moody Slush"
click at [584, 282] on input "سلاش مودي" at bounding box center [664, 279] width 324 height 21
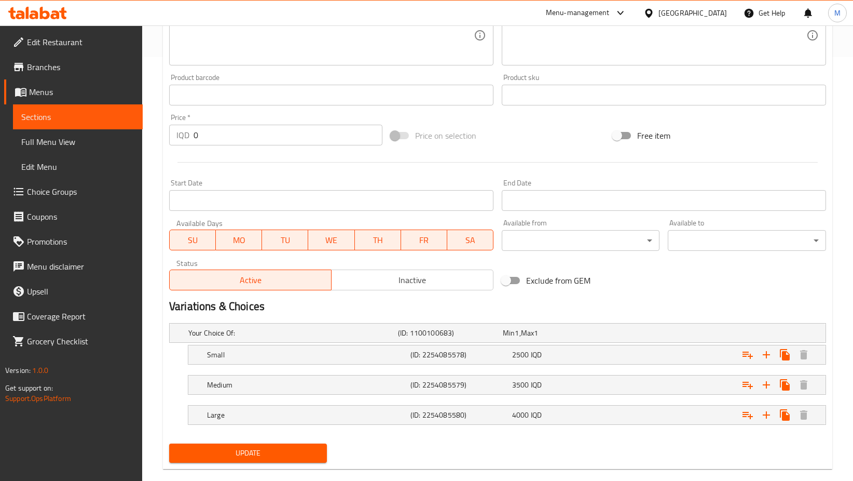
scroll to position [441, 0]
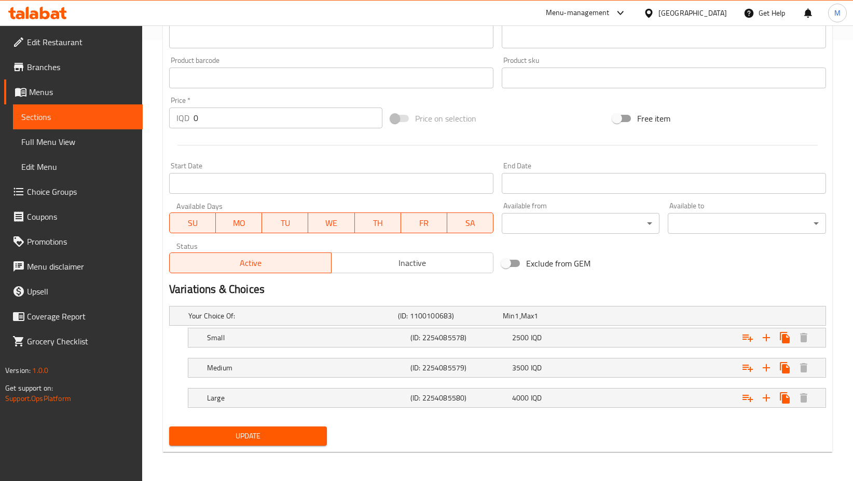
type input "سلاش مودي الطبيعي"
click at [263, 436] on span "Update" at bounding box center [248, 435] width 141 height 13
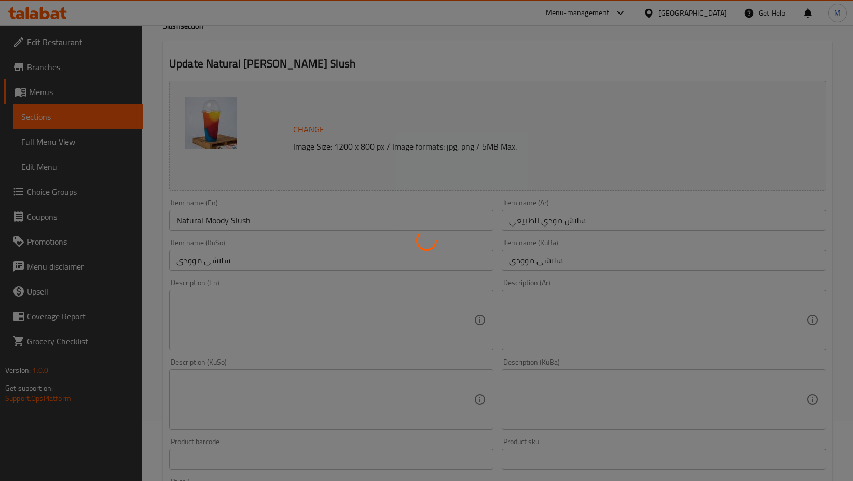
scroll to position [0, 0]
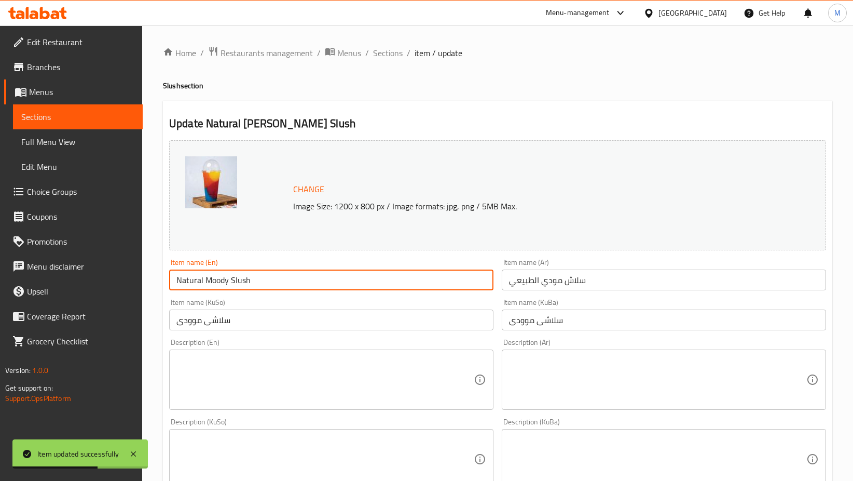
drag, startPoint x: 255, startPoint y: 284, endPoint x: 161, endPoint y: 285, distance: 94.0
click at [161, 285] on div "Home / Restaurants management / Menus / Sections / item / update Slush section …" at bounding box center [497, 473] width 711 height 896
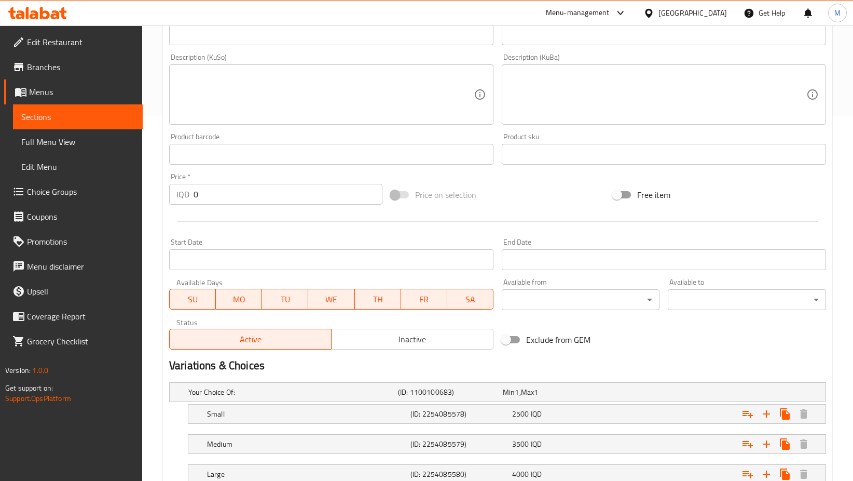
scroll to position [441, 0]
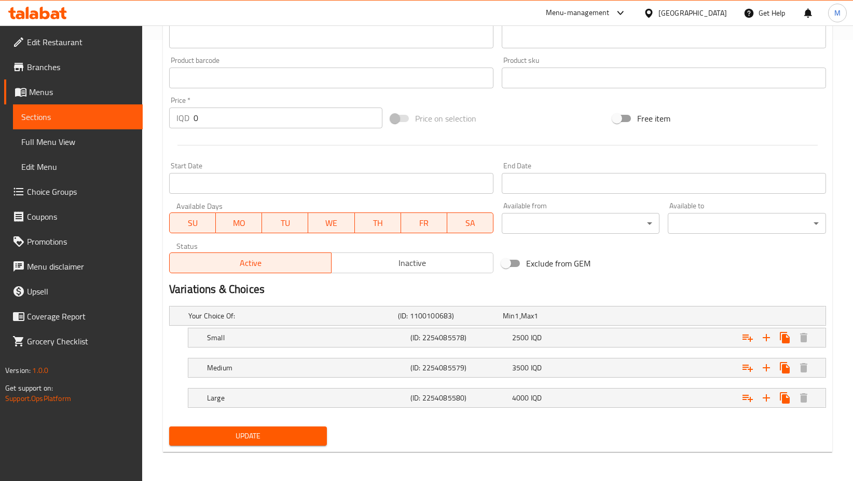
click at [278, 440] on span "Update" at bounding box center [248, 435] width 141 height 13
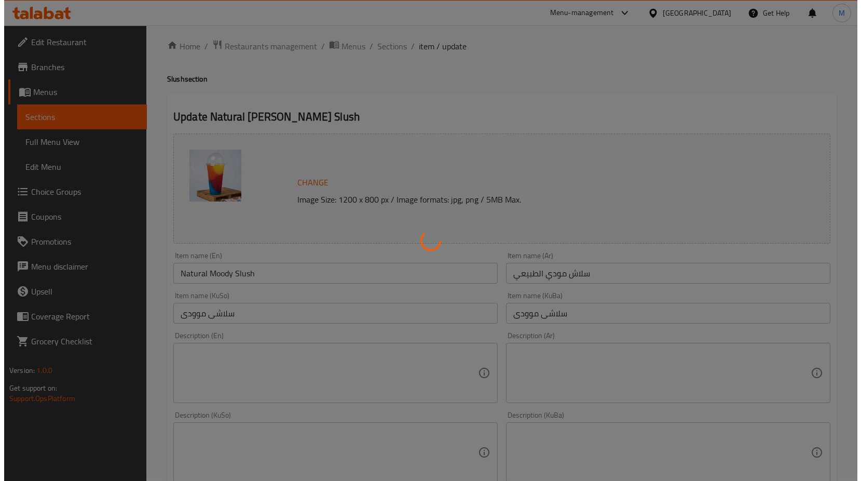
scroll to position [0, 0]
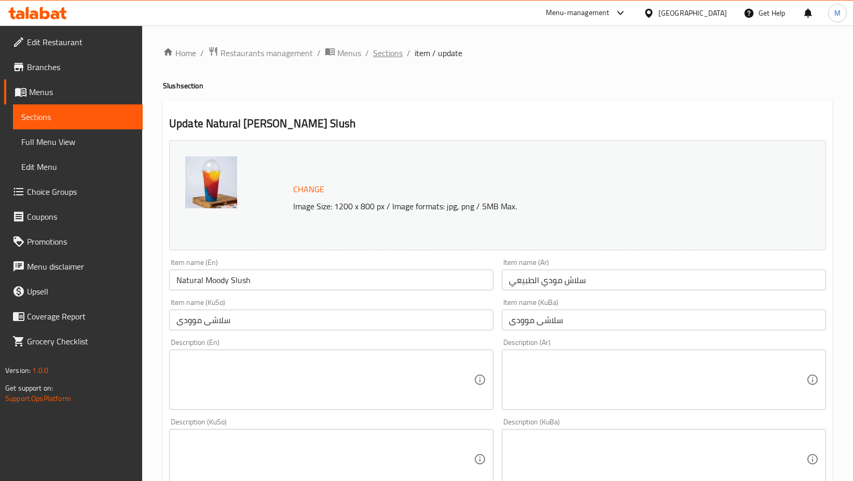
click at [385, 55] on span "Sections" at bounding box center [388, 53] width 30 height 12
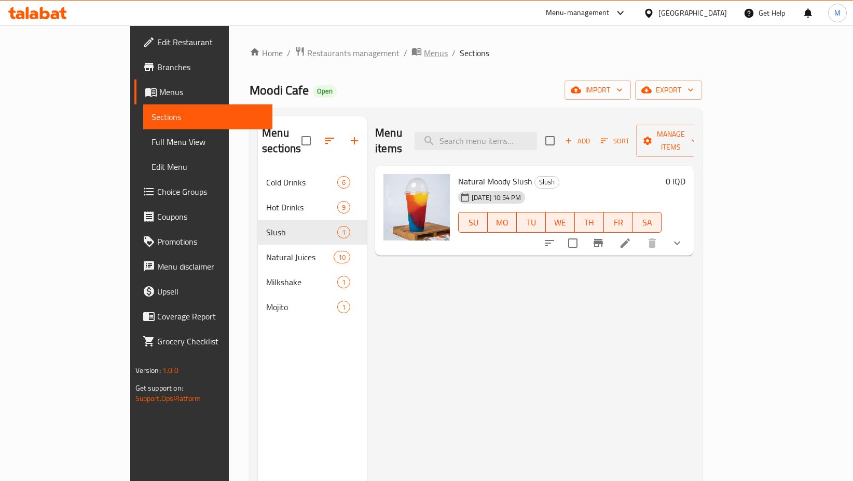
click at [424, 58] on span "Menus" at bounding box center [436, 53] width 24 height 12
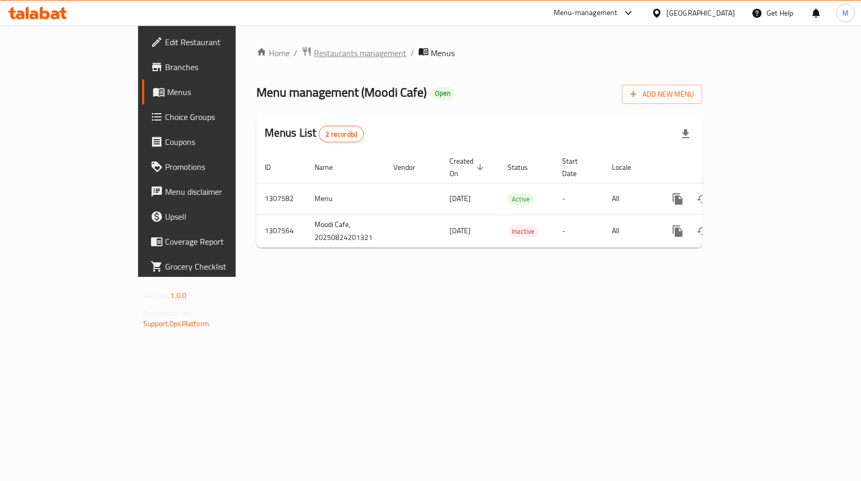
click at [314, 58] on span "Restaurants management" at bounding box center [360, 53] width 92 height 12
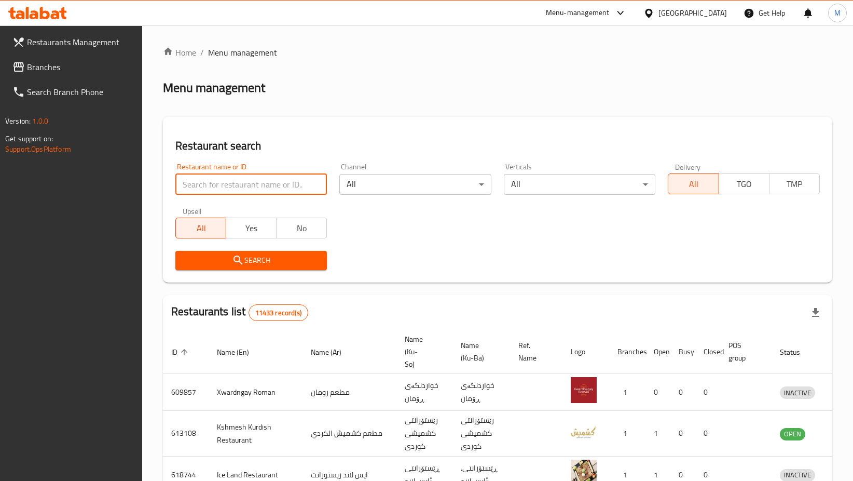
click at [220, 186] on input "search" at bounding box center [251, 184] width 152 height 21
type input "r"
type input "قرفة"
click button "Search" at bounding box center [251, 260] width 152 height 19
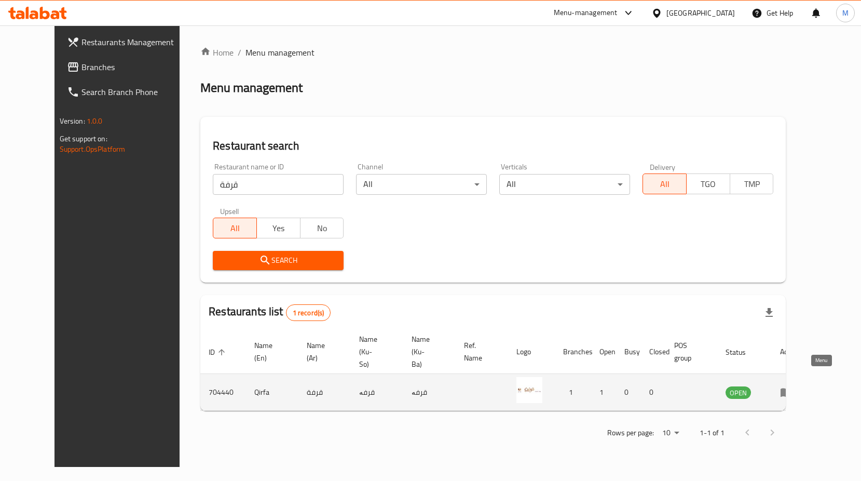
click at [792, 388] on icon "enhanced table" at bounding box center [786, 392] width 11 height 9
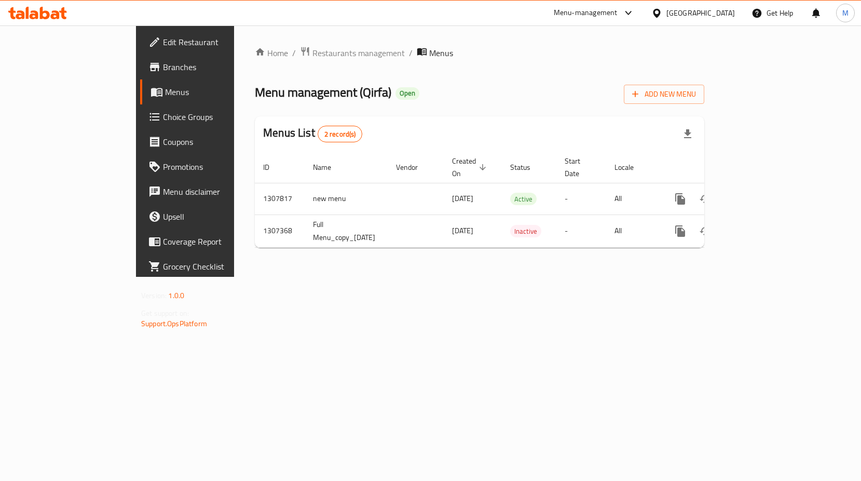
click at [163, 73] on span "Branches" at bounding box center [217, 67] width 109 height 12
